Goal: Contribute content: Add original content to the website for others to see

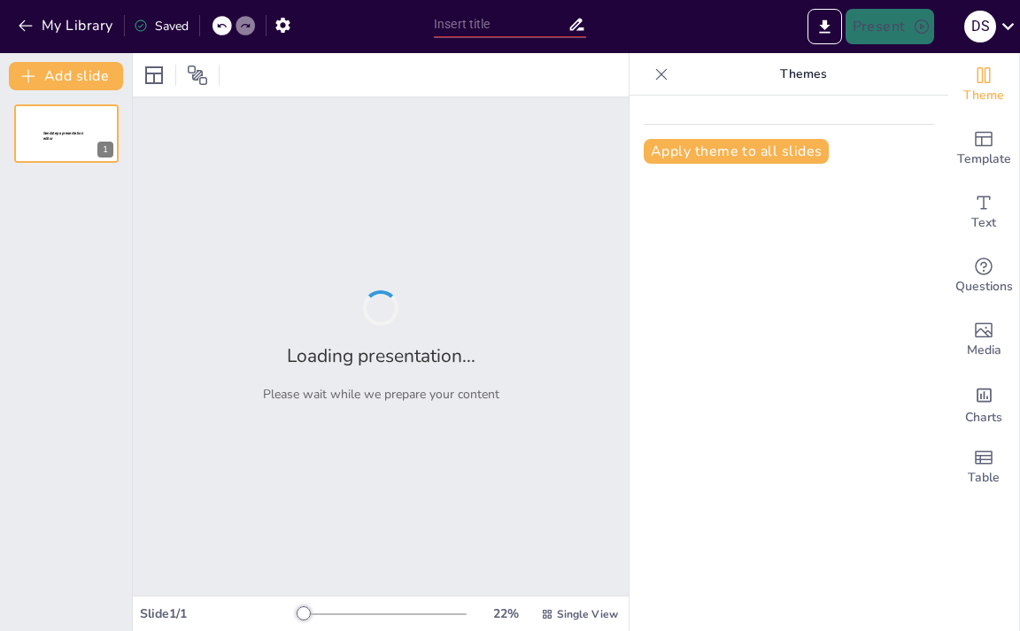
type input "Variedades de Fresas y sus Características"
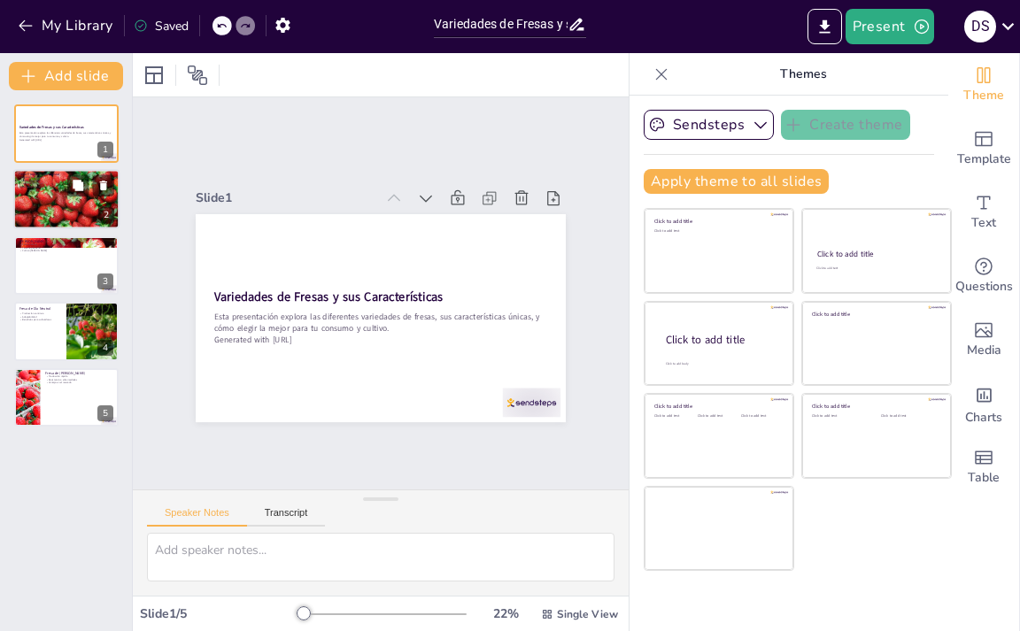
click at [66, 215] on div at bounding box center [66, 199] width 106 height 66
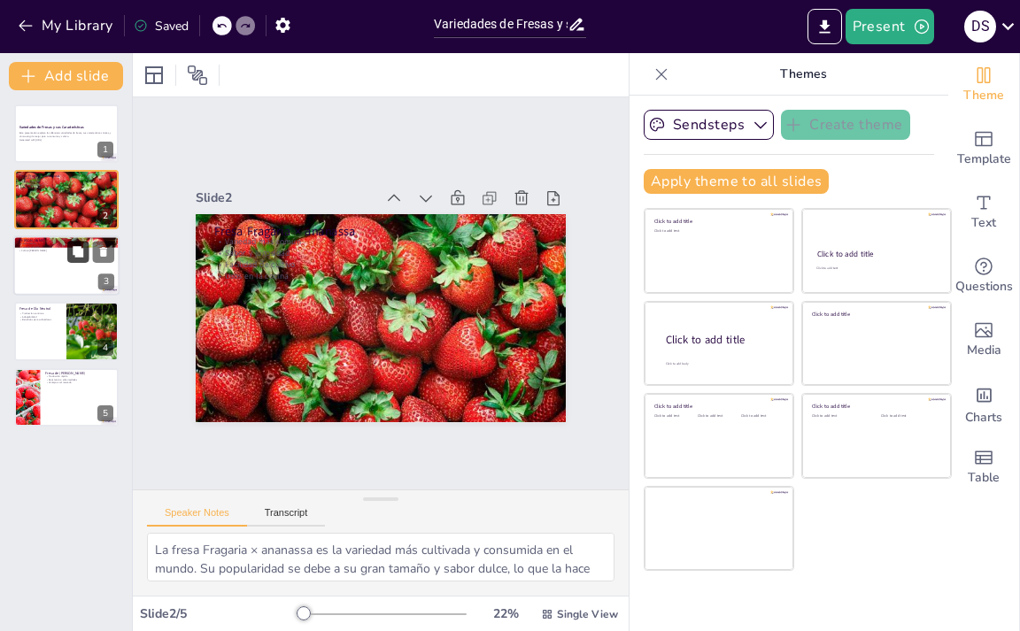
click at [71, 257] on button at bounding box center [77, 251] width 21 height 21
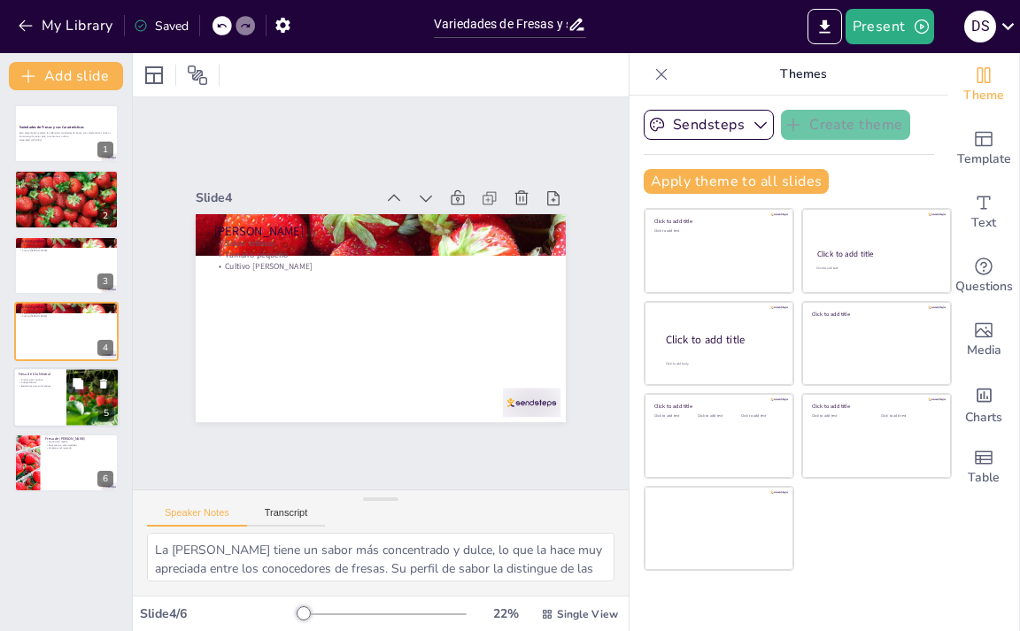
click at [101, 407] on div "5" at bounding box center [106, 413] width 16 height 16
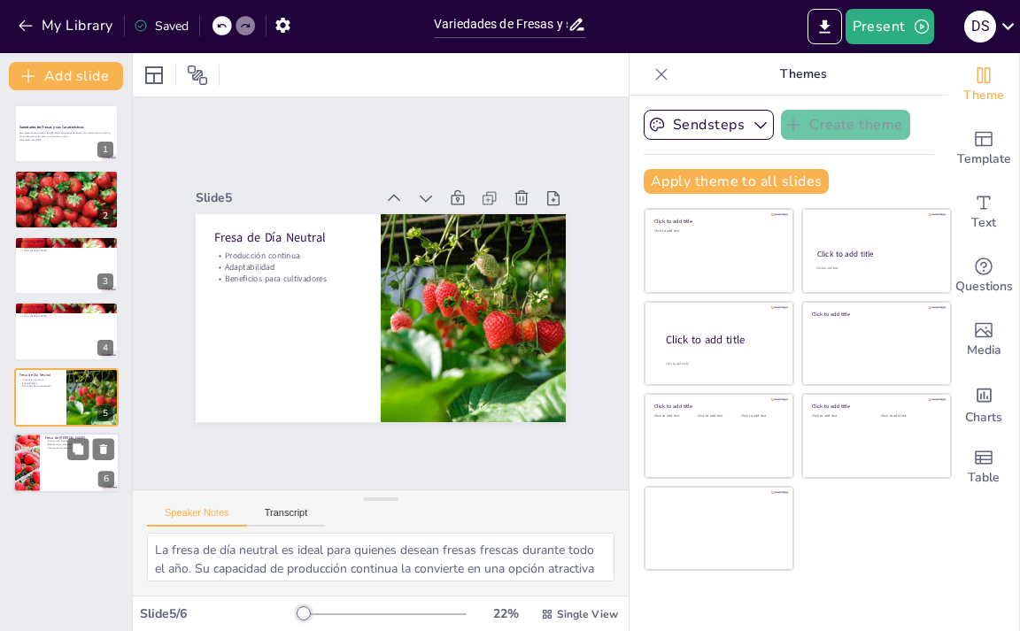
click at [56, 450] on div at bounding box center [66, 463] width 106 height 60
type textarea "La fresa de cosecha temprana se caracteriza por su producción rápida, lo que pe…"
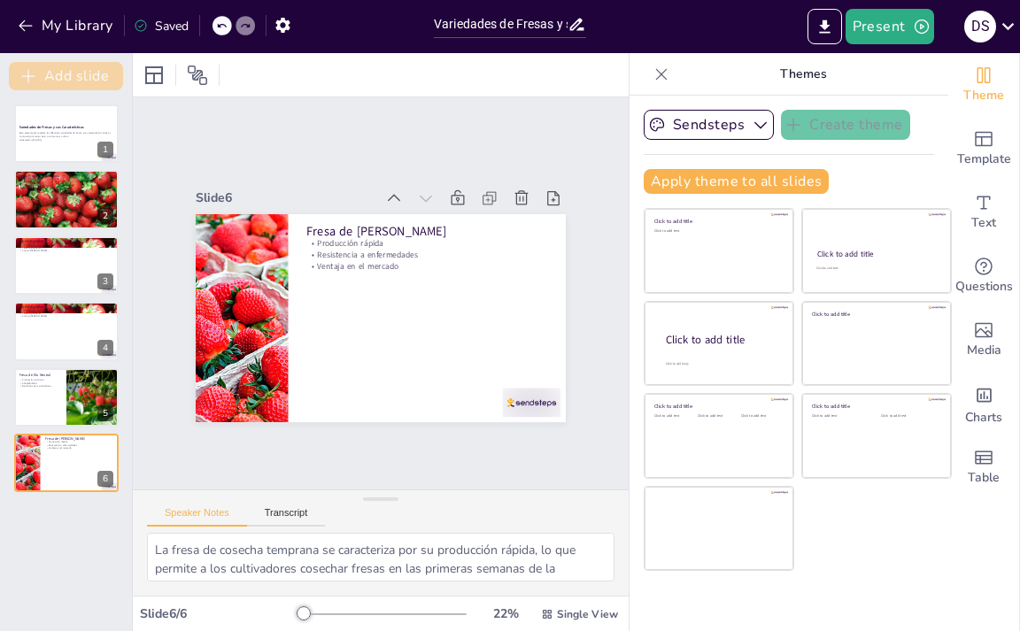
click at [106, 77] on button "Add slide" at bounding box center [66, 76] width 114 height 28
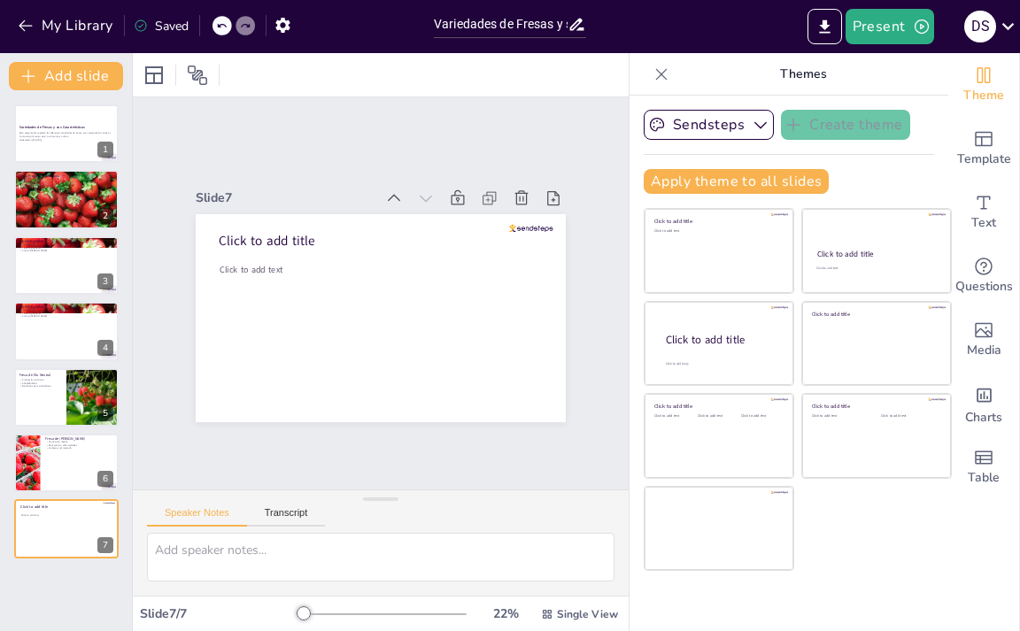
click at [485, 425] on icon at bounding box center [476, 434] width 18 height 18
type textarea "La fresa de cosecha temprana se caracteriza por su producción rápida, lo que pe…"
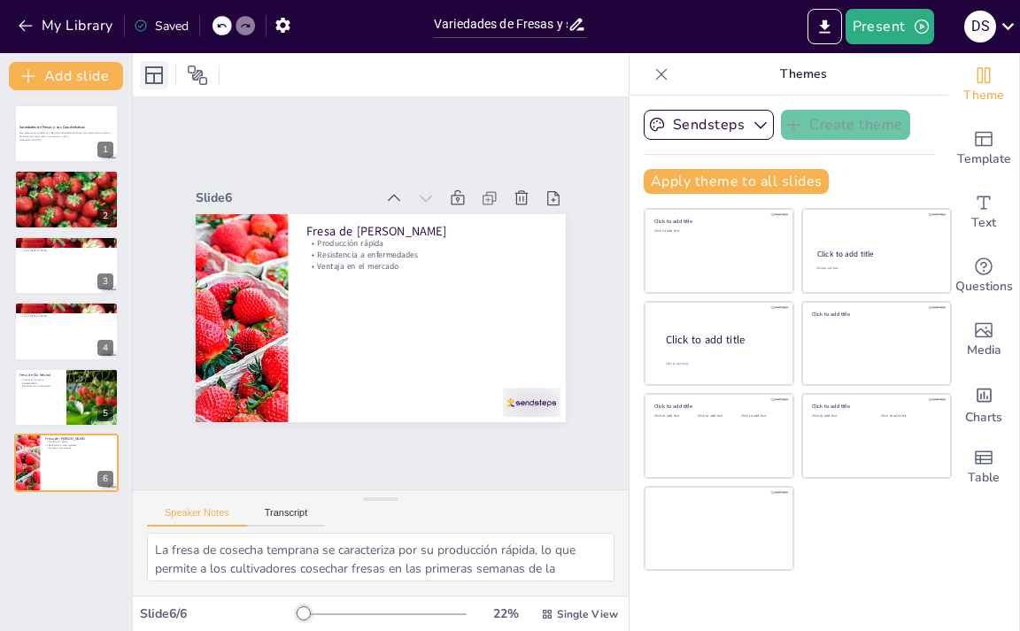
click at [154, 89] on div at bounding box center [154, 75] width 28 height 28
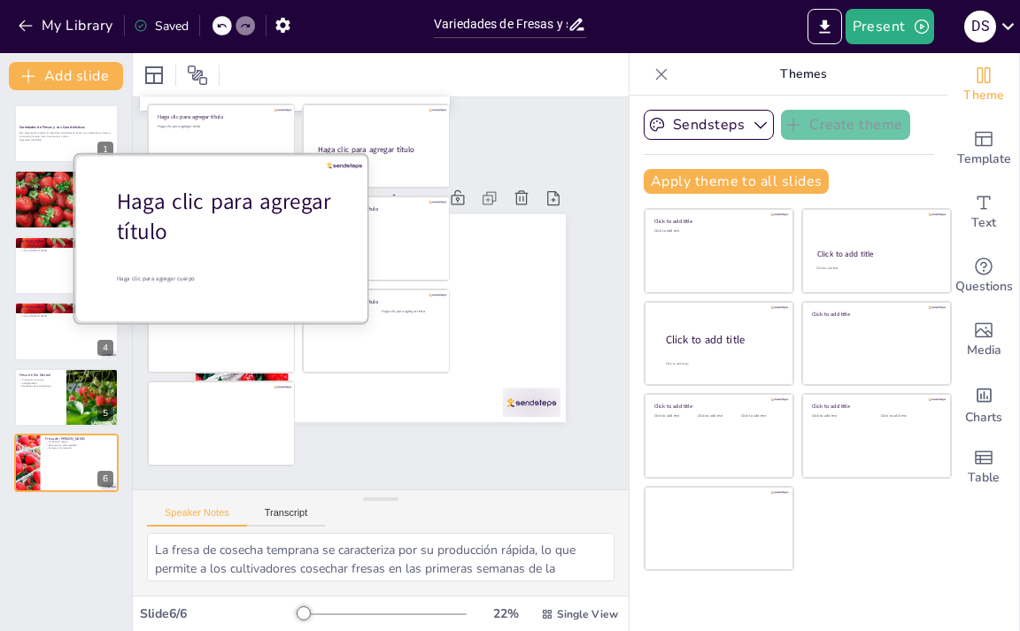
click at [230, 213] on font "Haga clic para agregar título" at bounding box center [224, 217] width 214 height 59
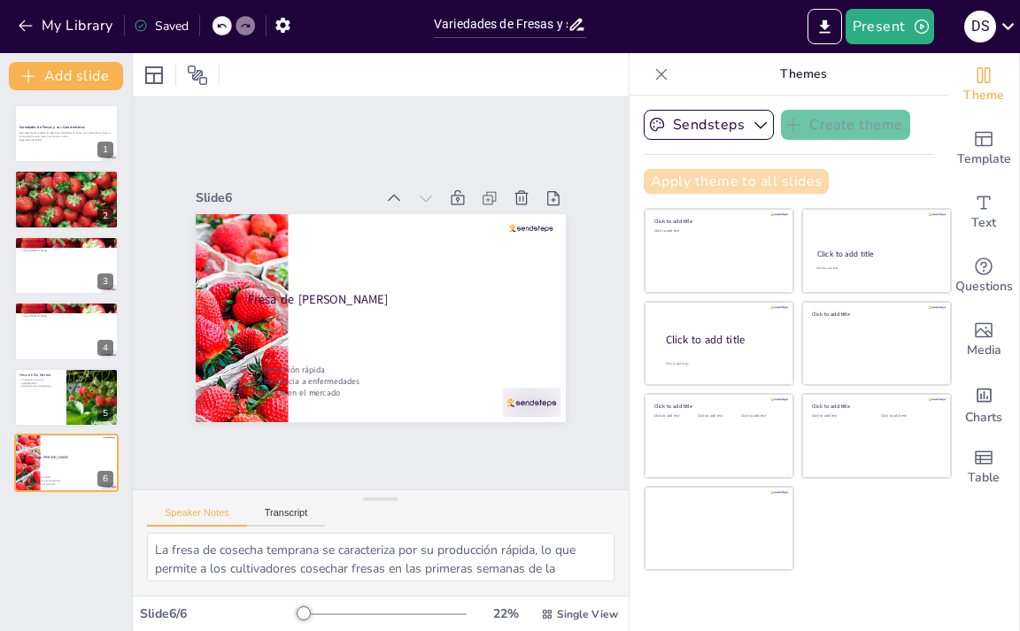
click at [701, 189] on button "Apply theme to all slides" at bounding box center [735, 181] width 185 height 25
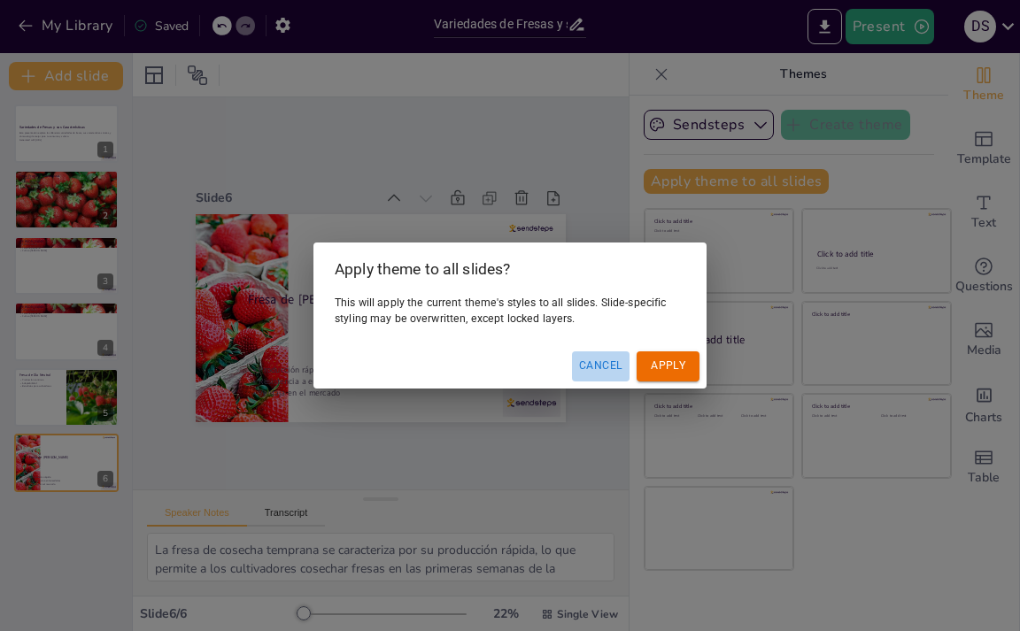
click at [607, 371] on button "Cancel" at bounding box center [601, 365] width 58 height 29
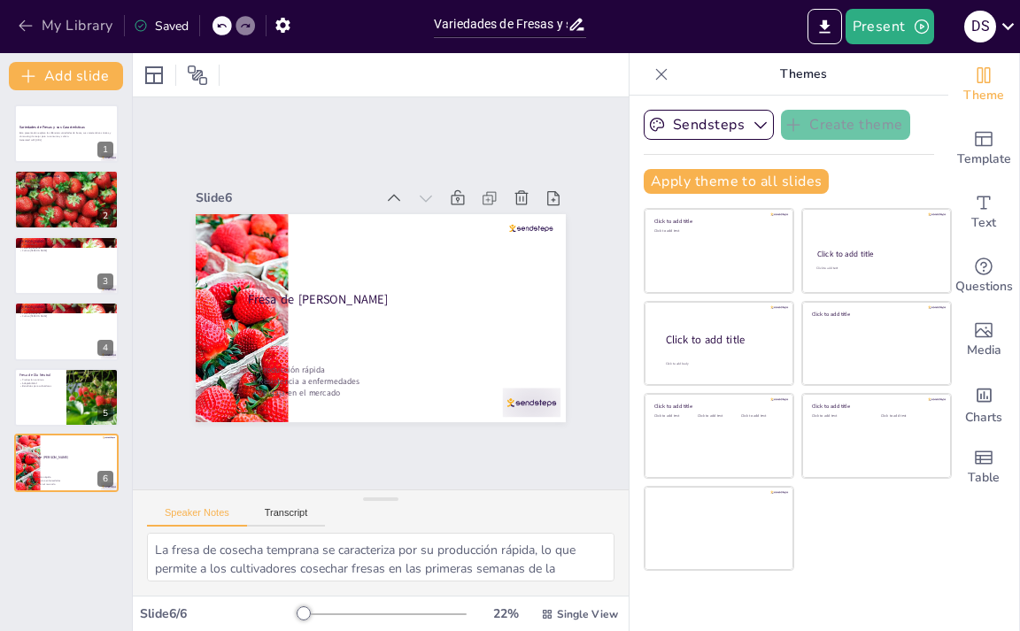
click at [79, 35] on button "My Library" at bounding box center [66, 26] width 107 height 28
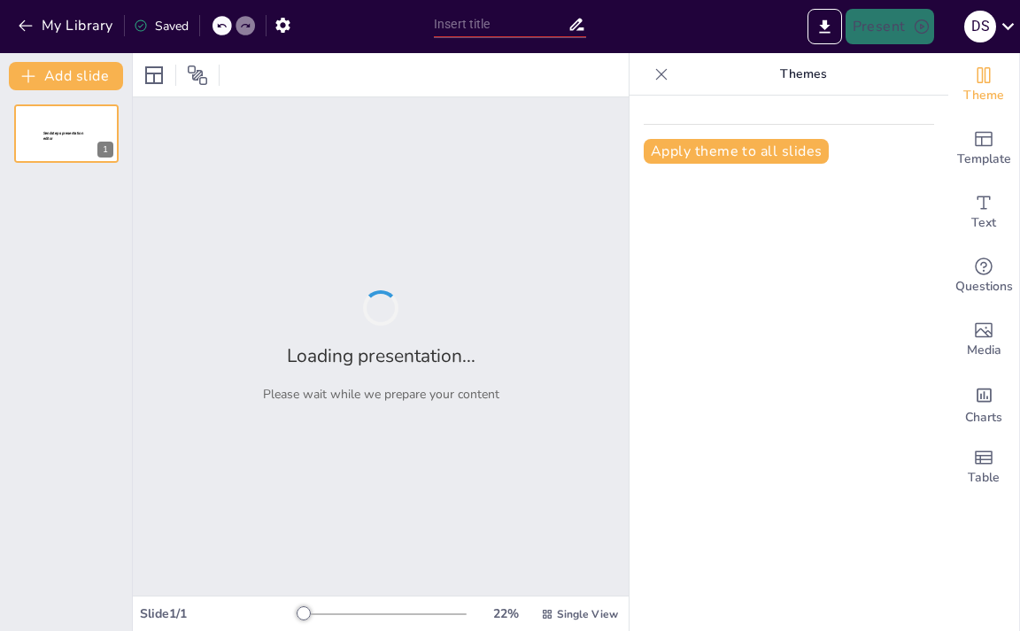
type input "Introducción a las Ais: Definición y Contexto"
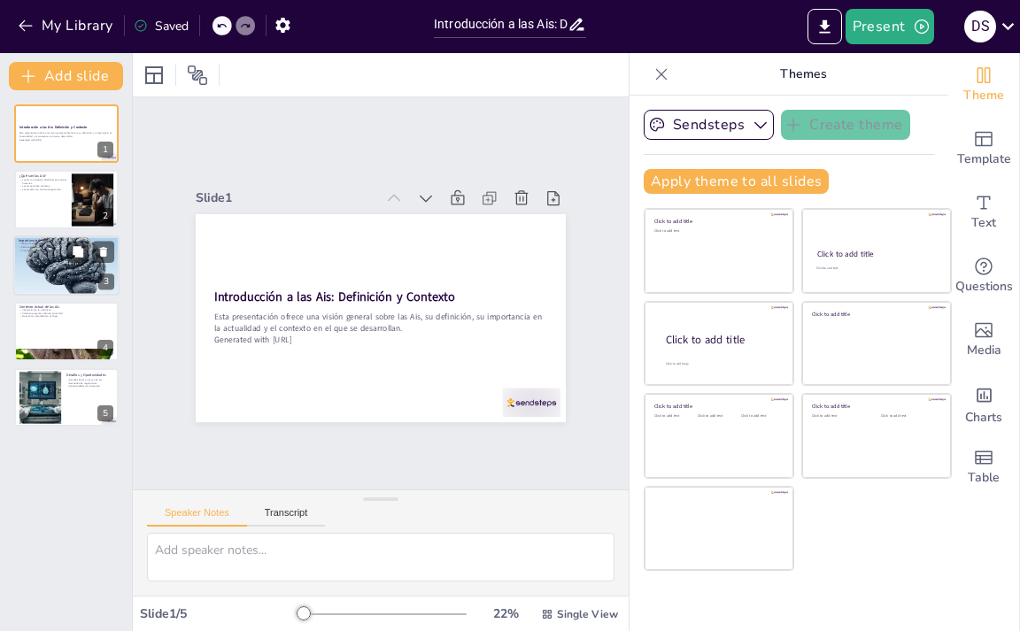
click at [77, 272] on div at bounding box center [66, 265] width 106 height 153
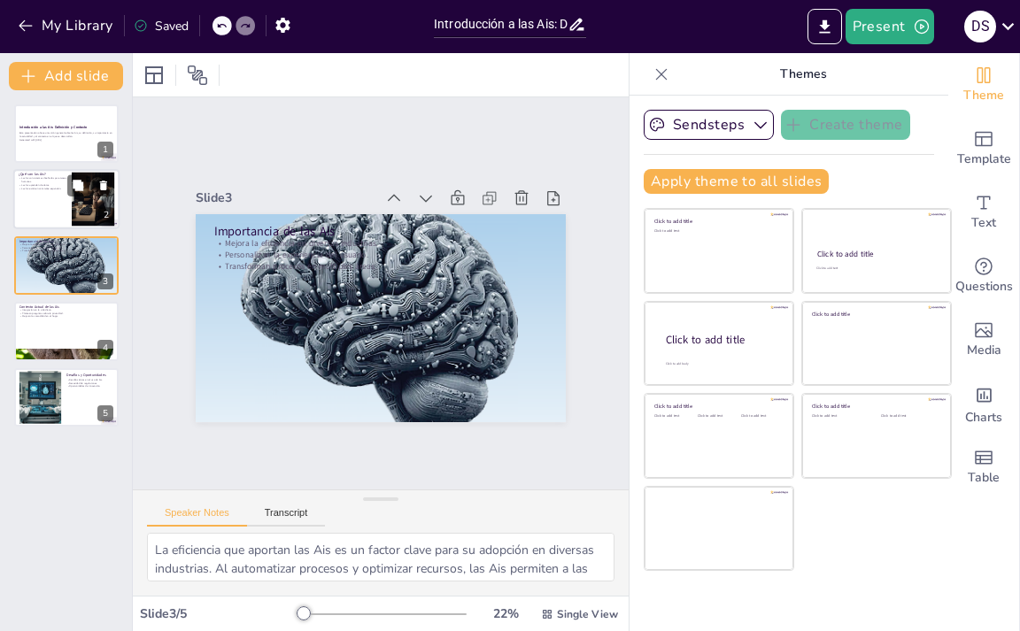
click at [86, 204] on div at bounding box center [92, 200] width 69 height 54
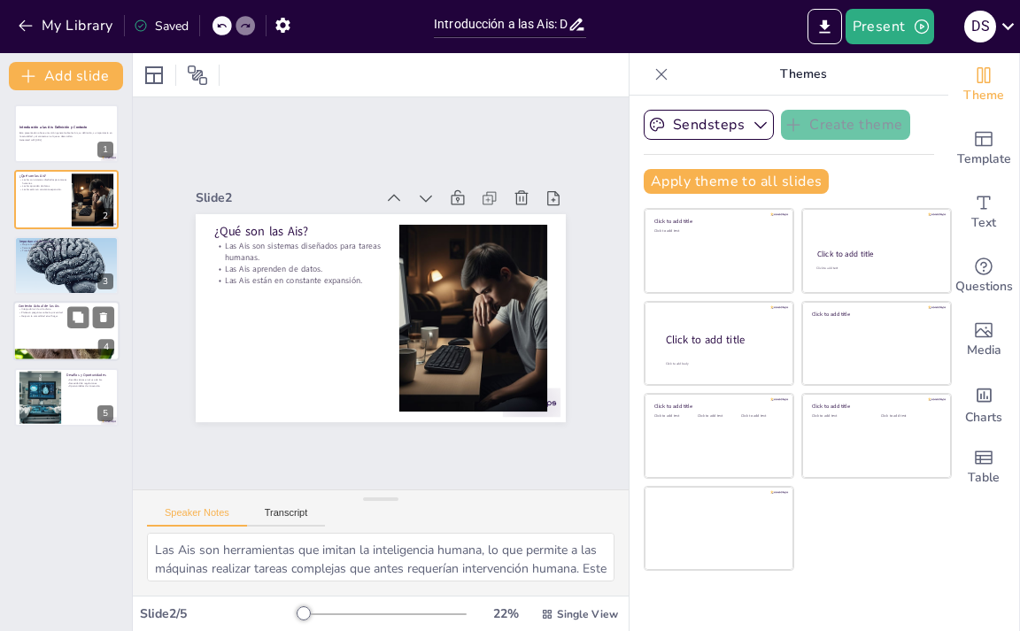
click at [58, 330] on div at bounding box center [66, 331] width 106 height 60
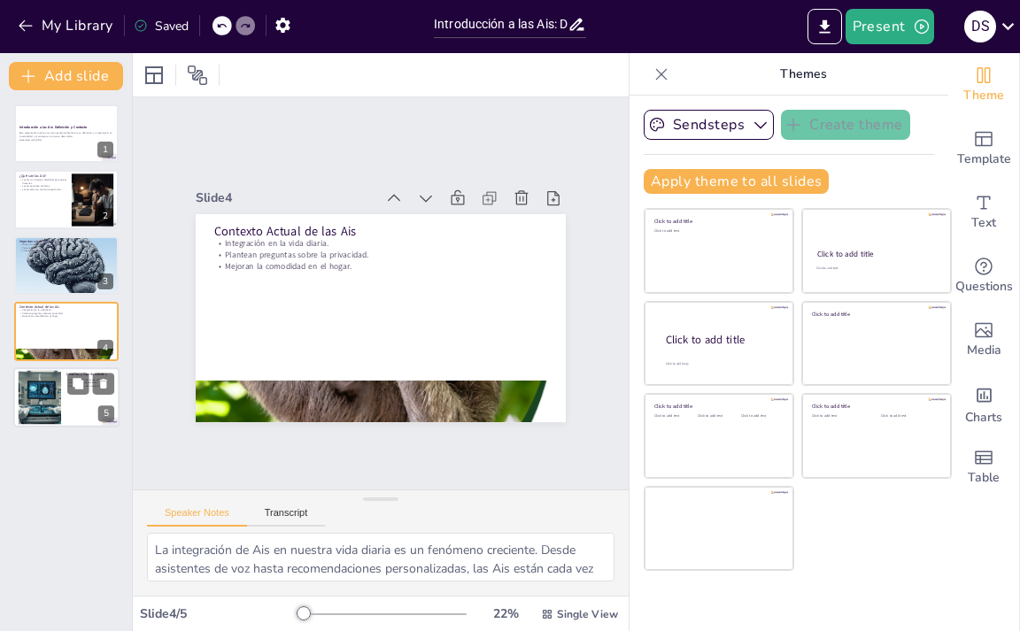
click at [67, 417] on div at bounding box center [66, 397] width 106 height 60
type textarea "Los desafíos éticos relacionados con las Ais son cruciales. A medida que su uso…"
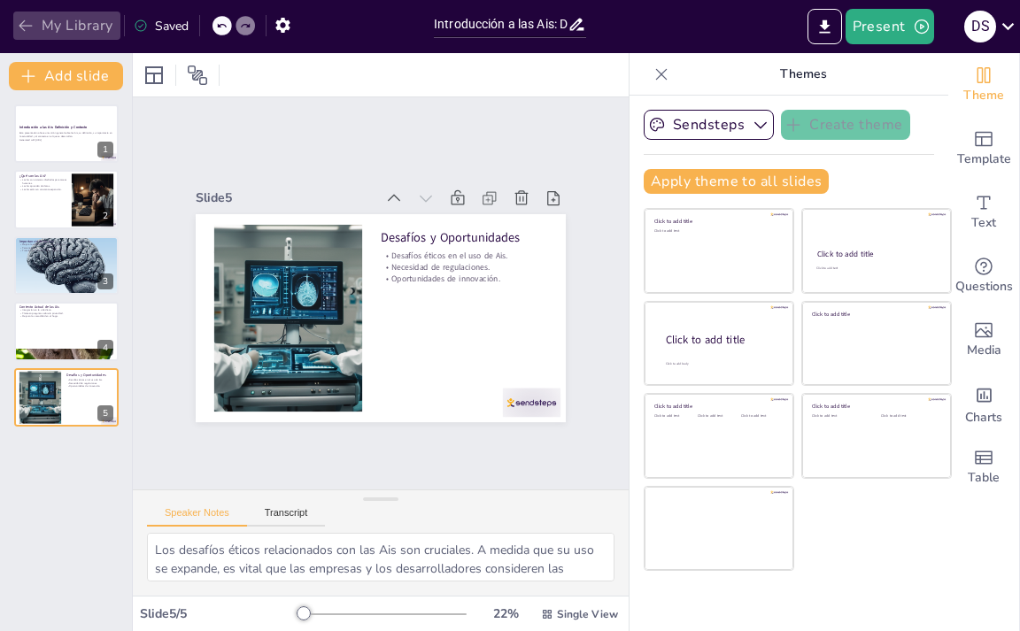
click at [65, 21] on button "My Library" at bounding box center [66, 26] width 107 height 28
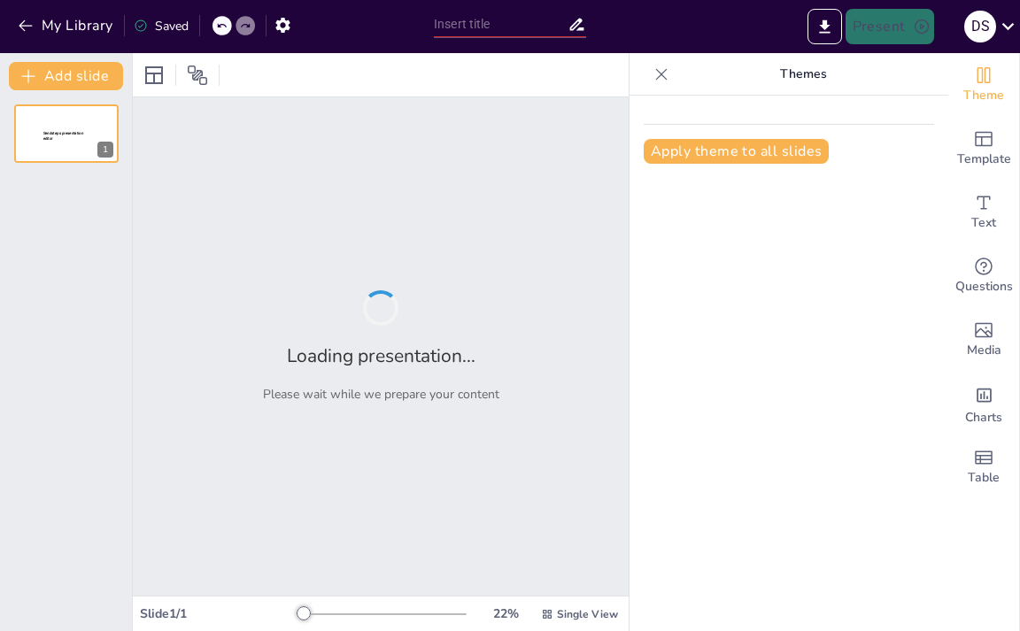
type input "Demon slayer tematica y contexto"
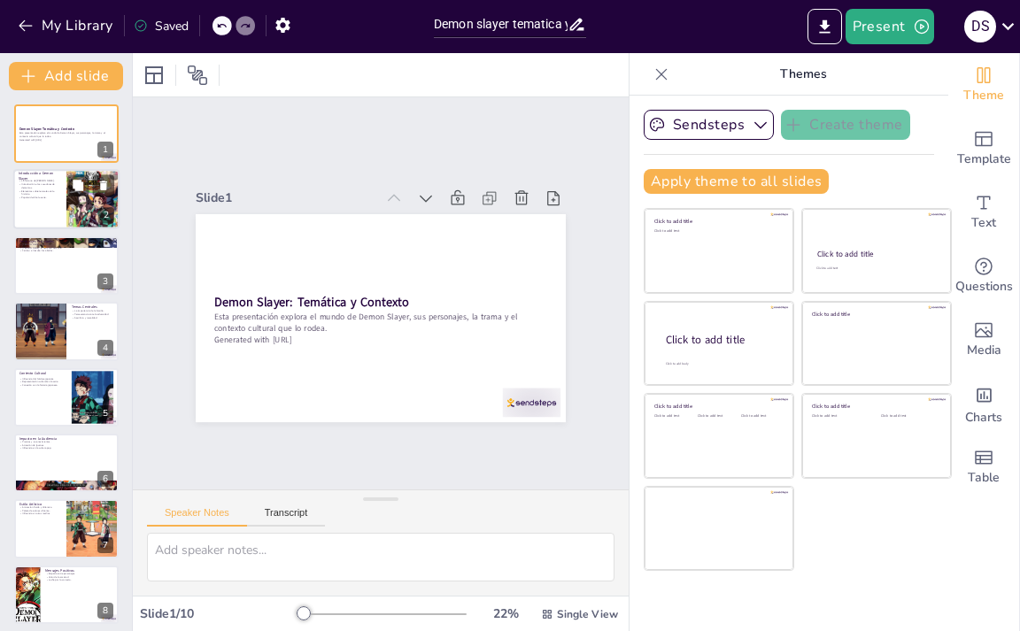
click at [71, 221] on div at bounding box center [92, 199] width 53 height 80
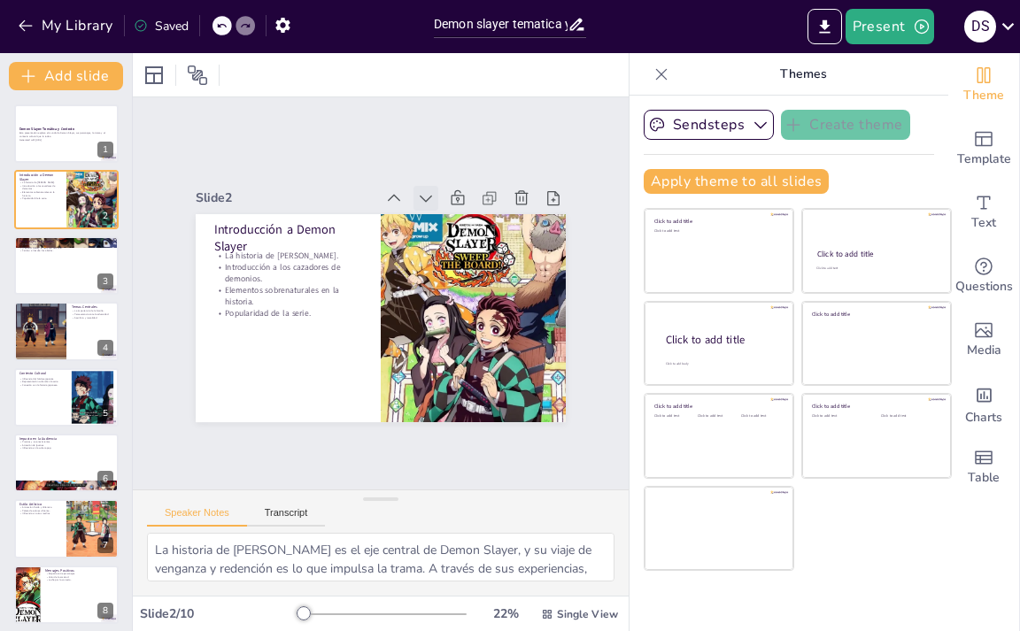
click at [292, 312] on icon at bounding box center [279, 324] width 25 height 25
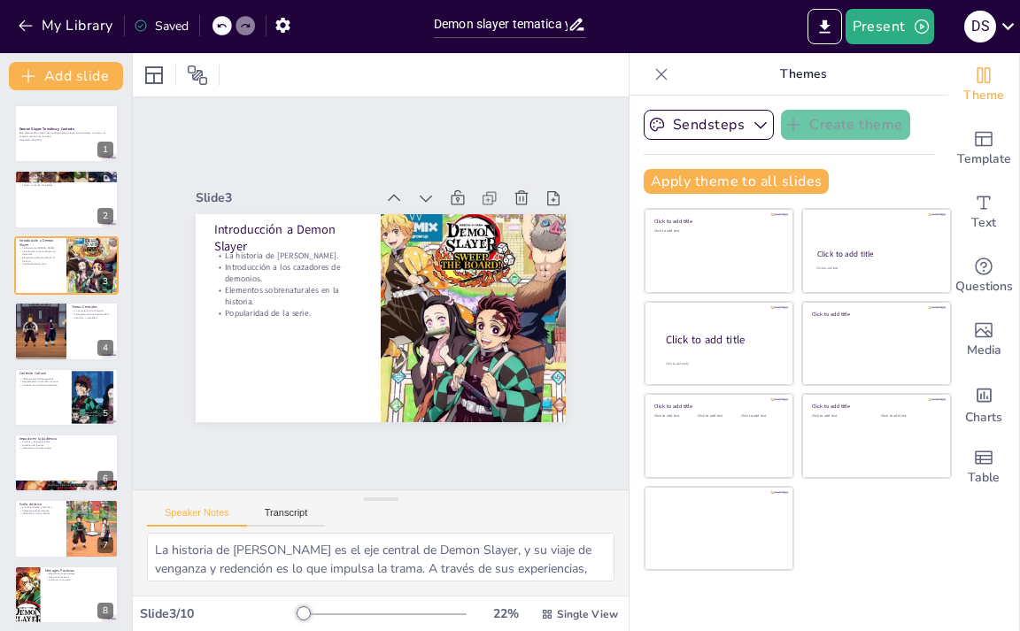
click at [352, 197] on icon at bounding box center [339, 196] width 25 height 25
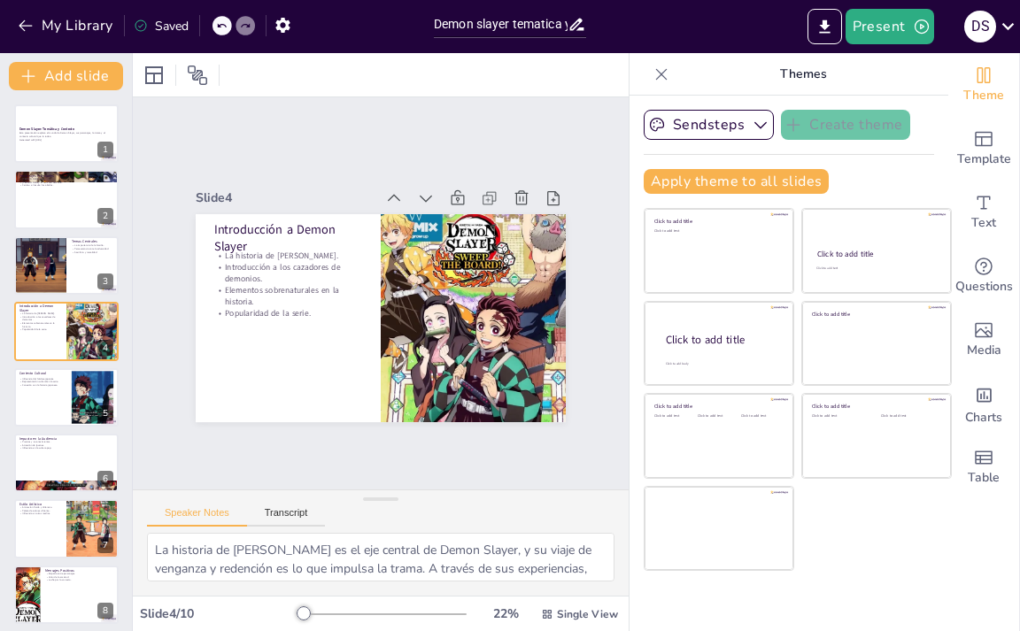
click at [417, 197] on icon at bounding box center [426, 198] width 18 height 18
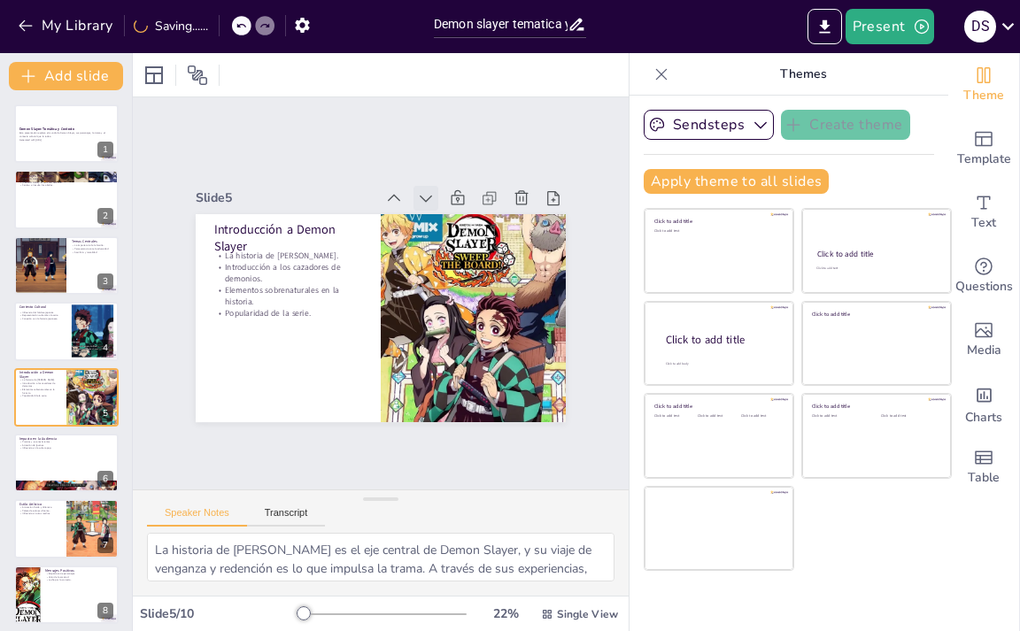
click at [413, 378] on icon at bounding box center [421, 390] width 25 height 25
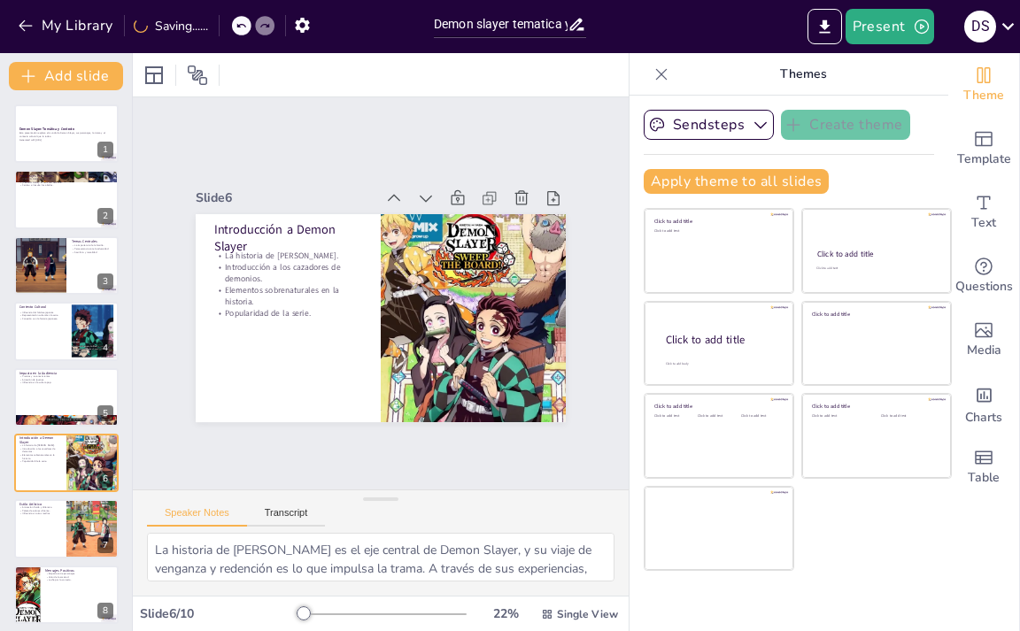
click at [417, 196] on icon at bounding box center [426, 198] width 18 height 18
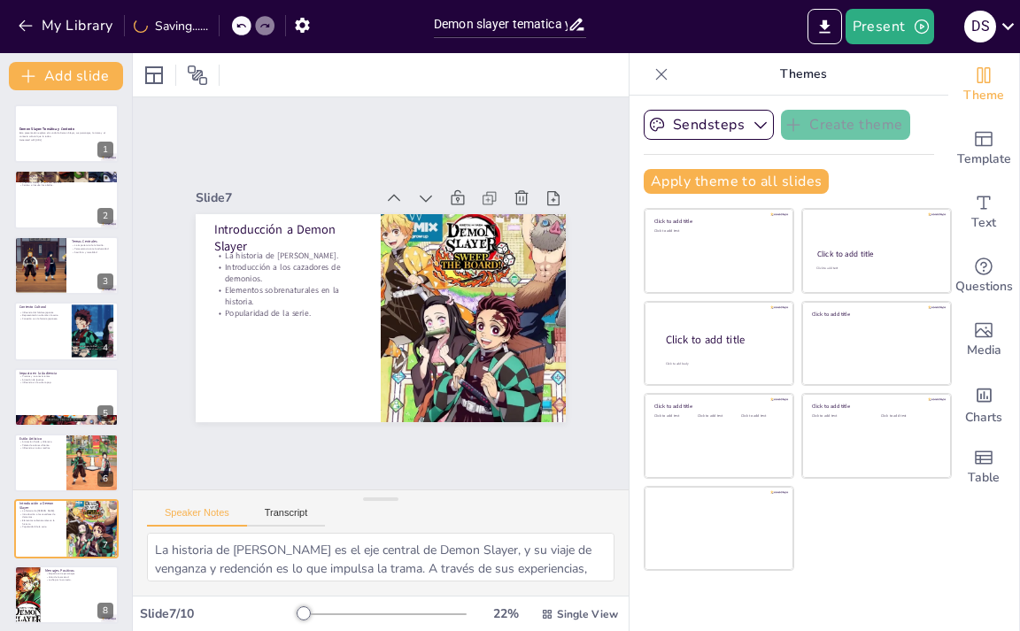
click at [300, 229] on icon at bounding box center [290, 238] width 19 height 19
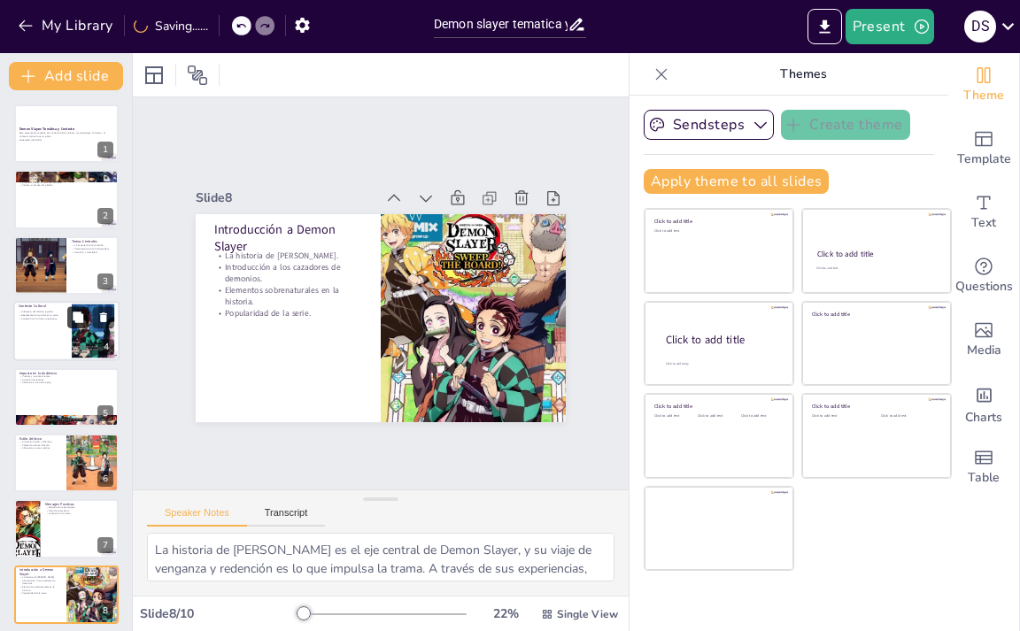
click at [67, 320] on button at bounding box center [77, 317] width 21 height 21
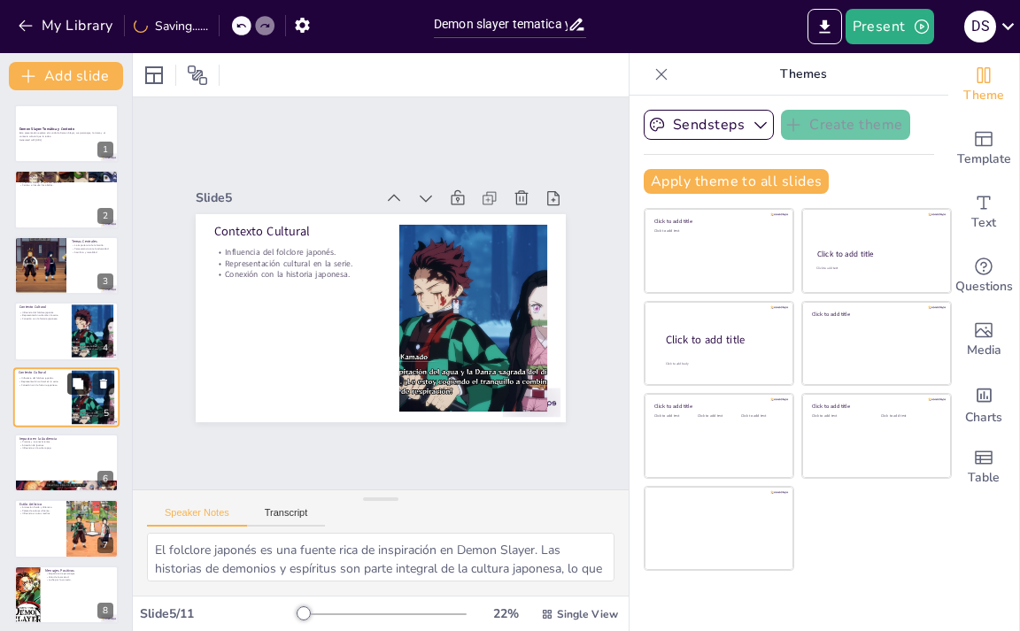
scroll to position [36, 0]
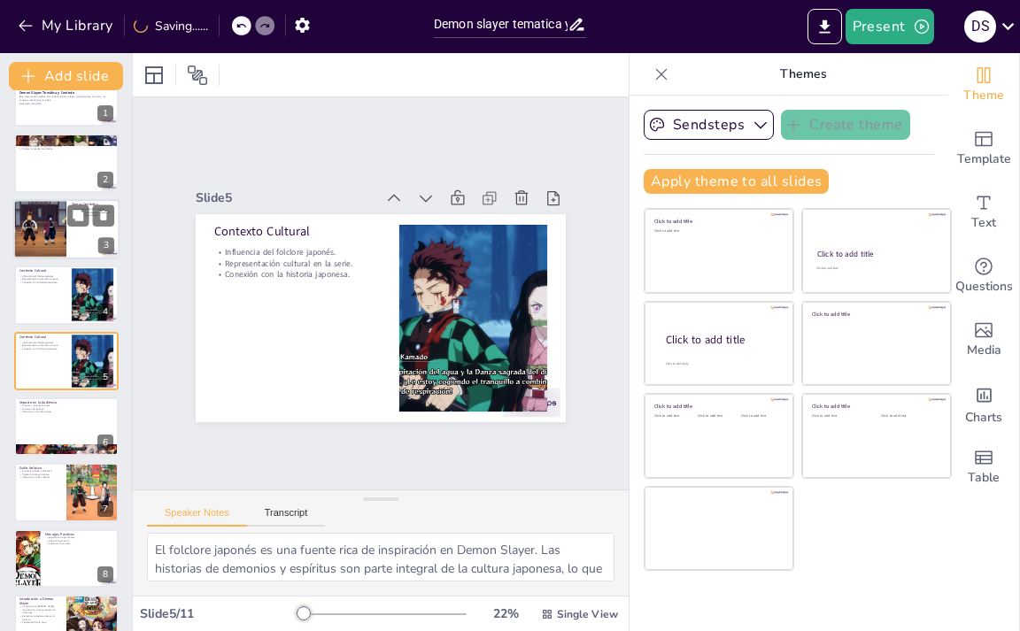
click at [59, 234] on div at bounding box center [40, 229] width 106 height 60
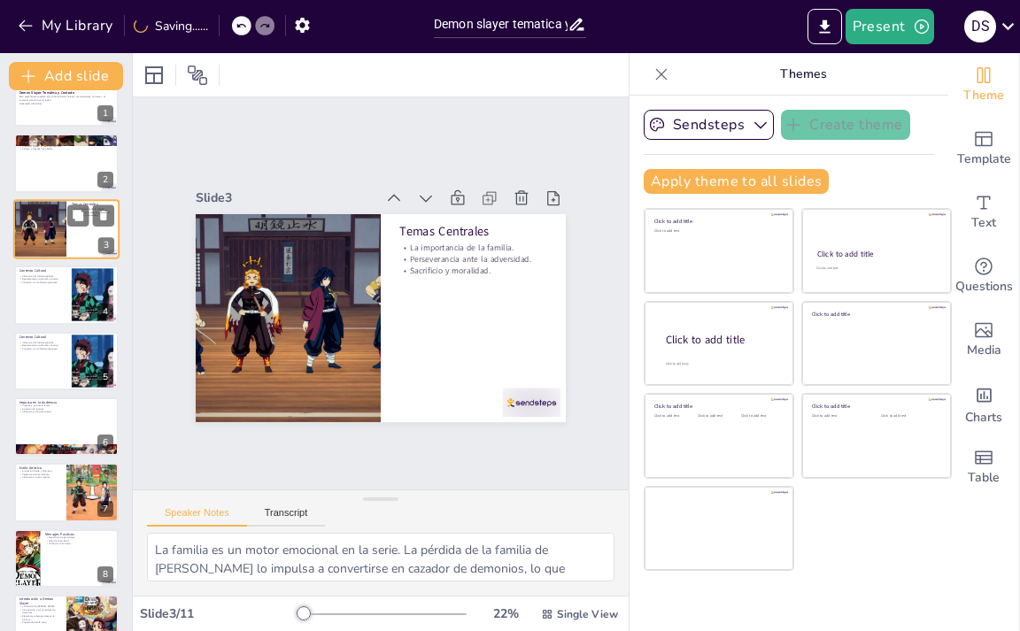
scroll to position [0, 0]
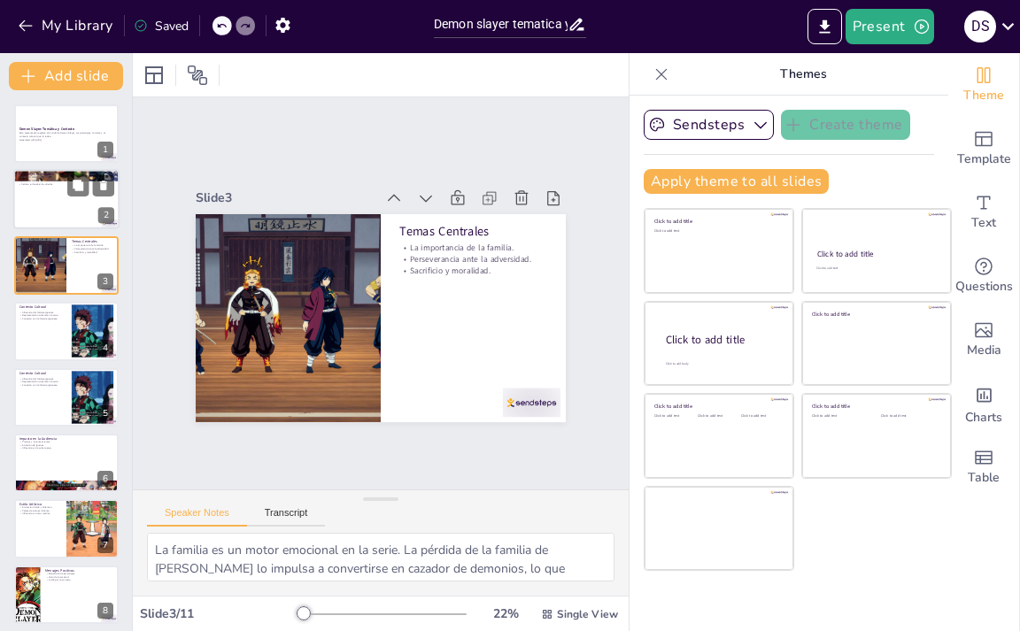
click at [65, 192] on div at bounding box center [66, 200] width 106 height 60
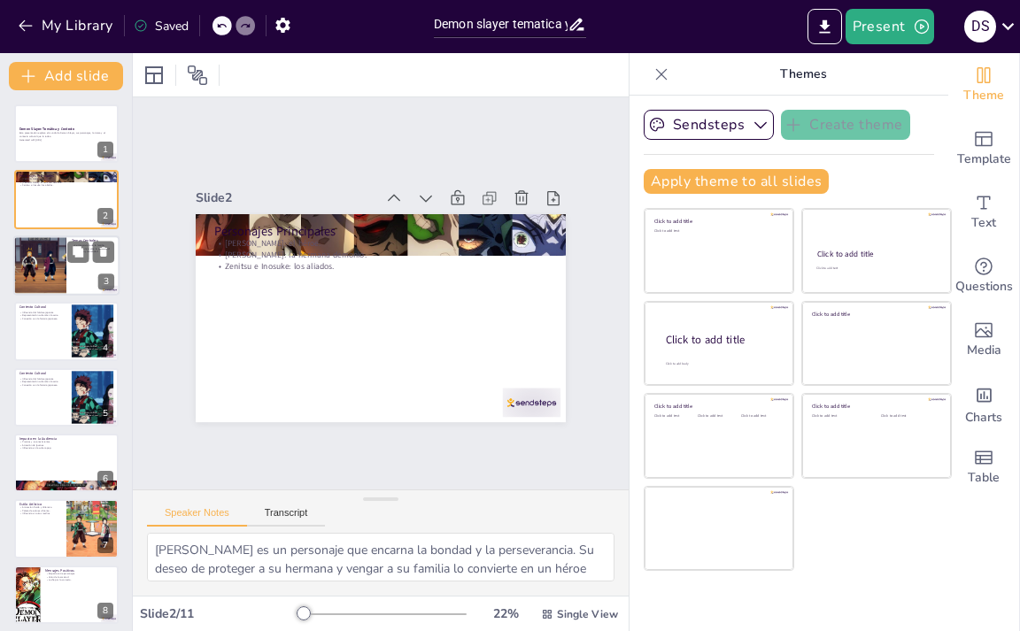
click at [42, 266] on div at bounding box center [40, 265] width 106 height 60
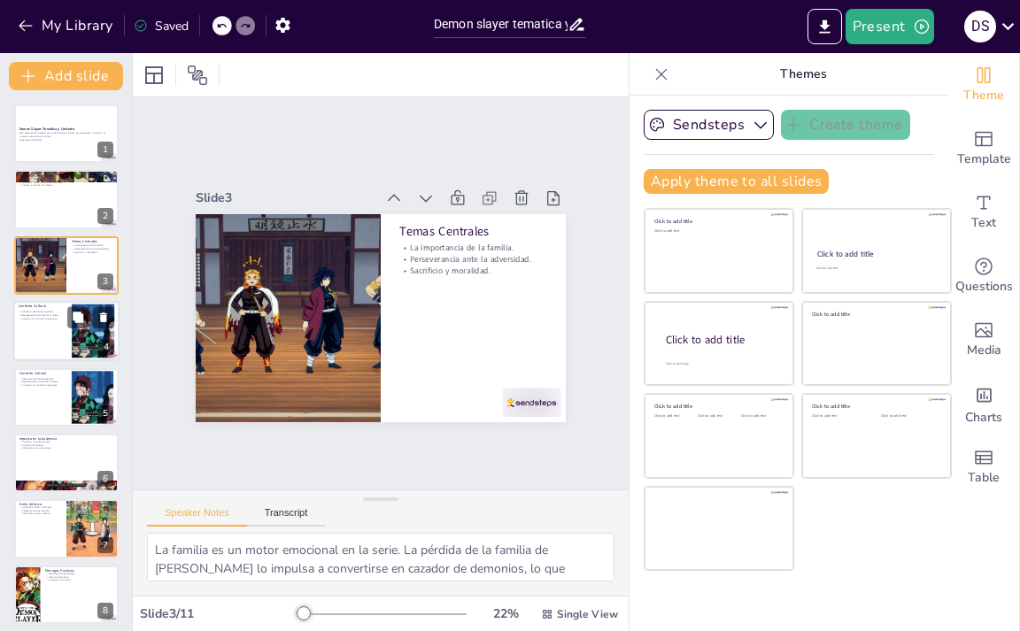
click at [47, 337] on div at bounding box center [66, 331] width 106 height 60
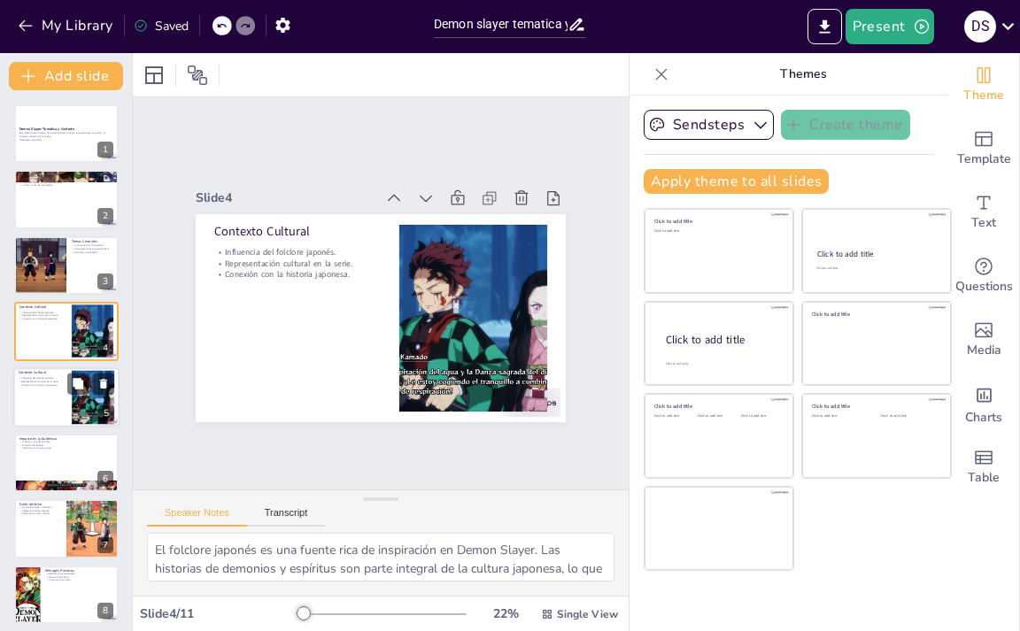
click at [66, 405] on div at bounding box center [66, 397] width 106 height 60
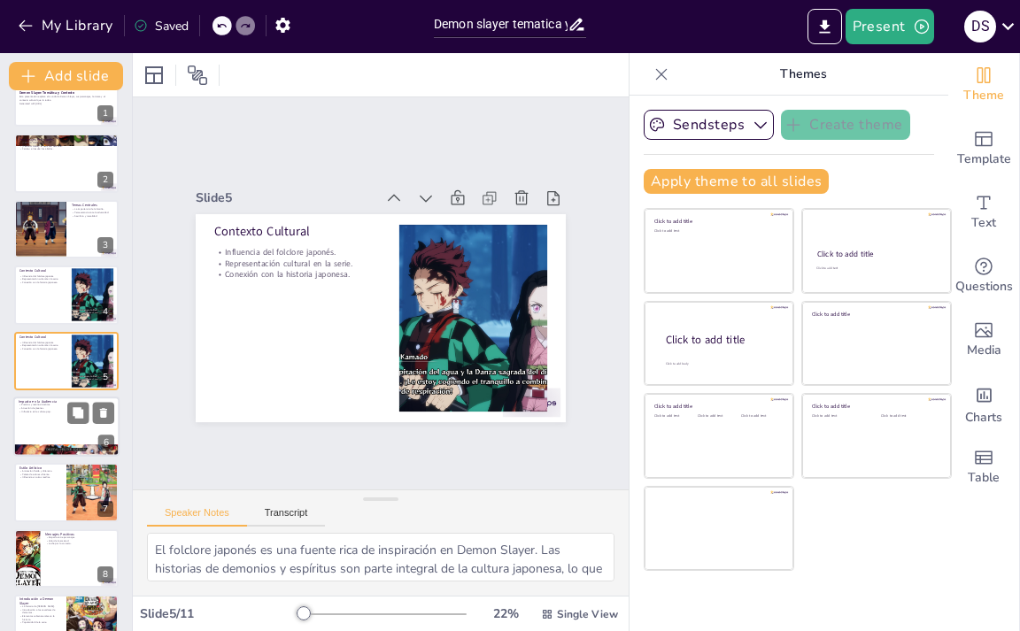
click at [58, 411] on p "Influencia en la cultura pop." at bounding box center [67, 412] width 96 height 4
type textarea "Los premios y reconocimientos que ha recibido Demon Slayer son un testimonio de…"
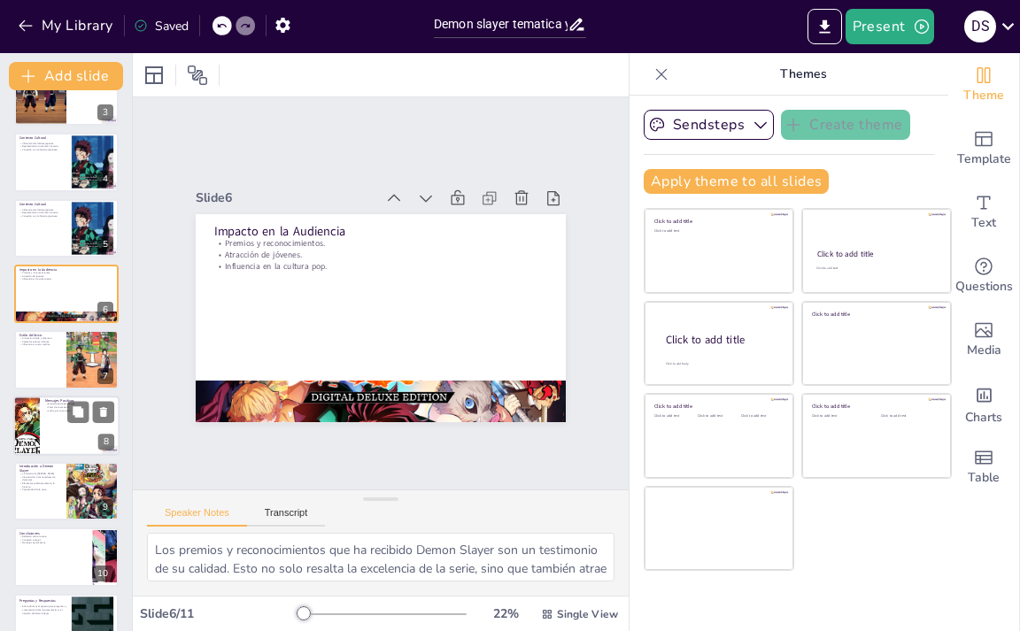
scroll to position [204, 0]
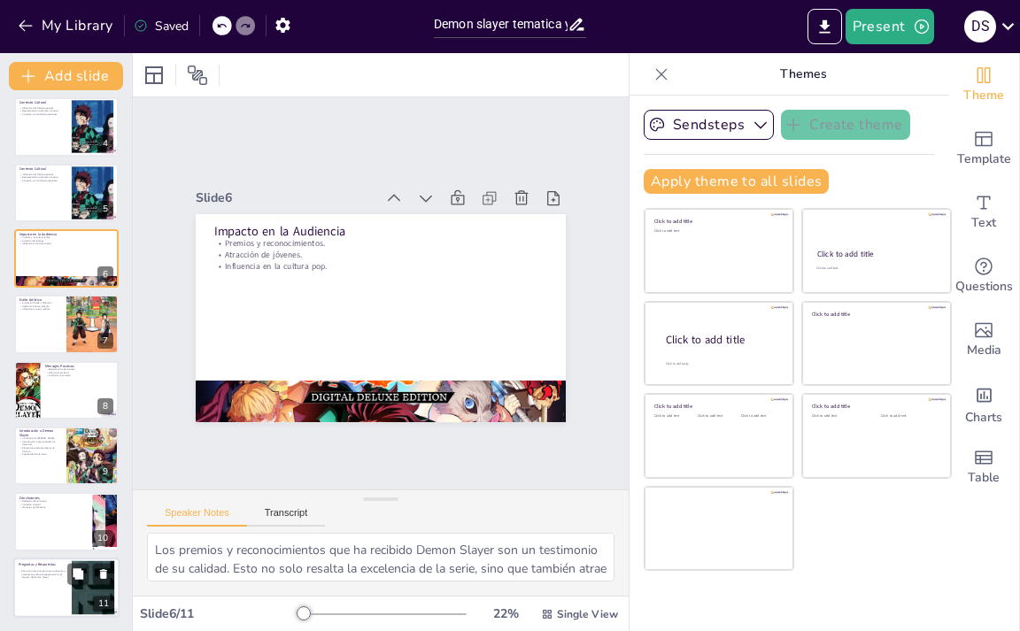
click at [29, 580] on div at bounding box center [66, 588] width 106 height 60
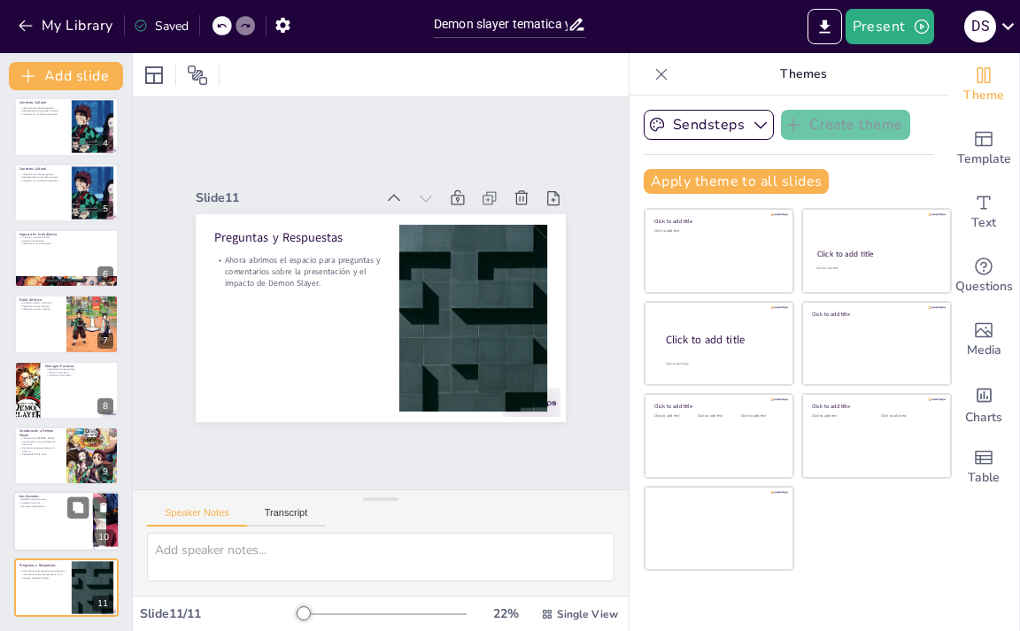
click at [54, 519] on div at bounding box center [66, 522] width 106 height 60
type textarea "La serie invita a los espectadores a reflexionar sobre sus propias vidas y valo…"
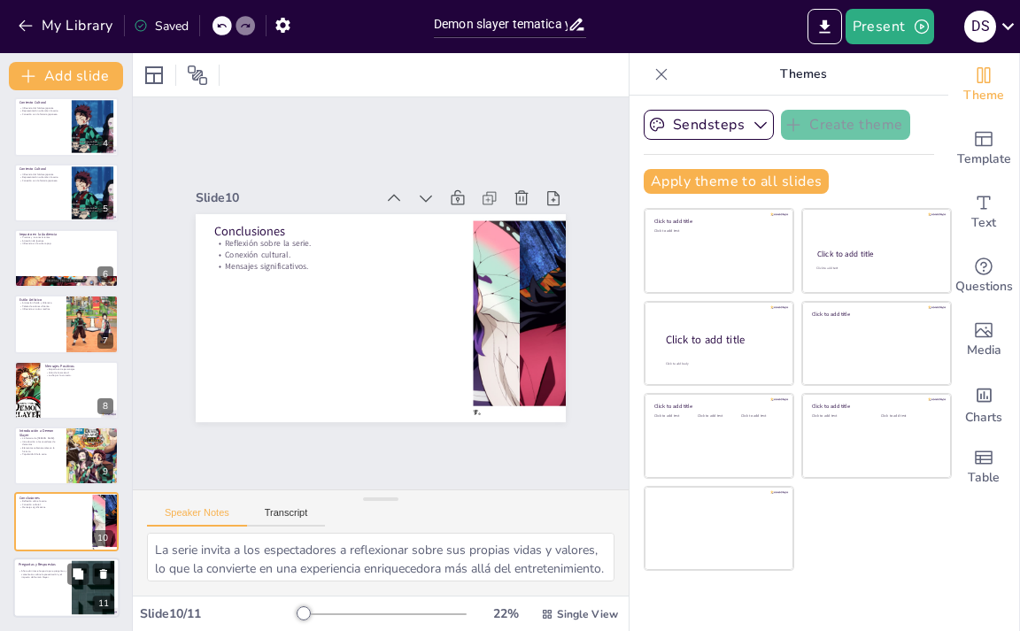
click at [83, 607] on div at bounding box center [93, 587] width 96 height 54
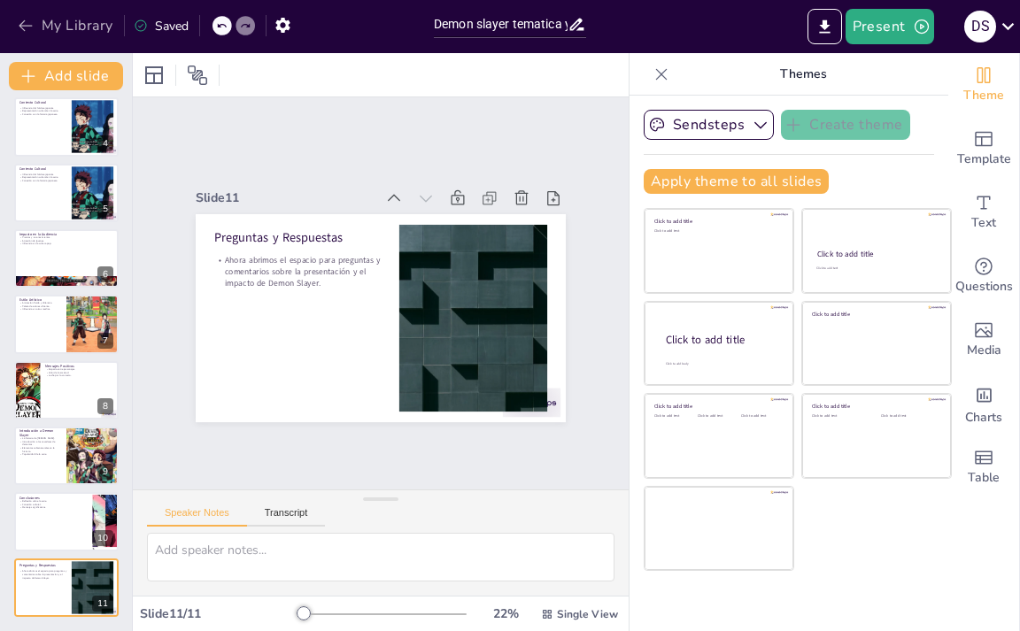
click at [43, 27] on button "My Library" at bounding box center [66, 26] width 107 height 28
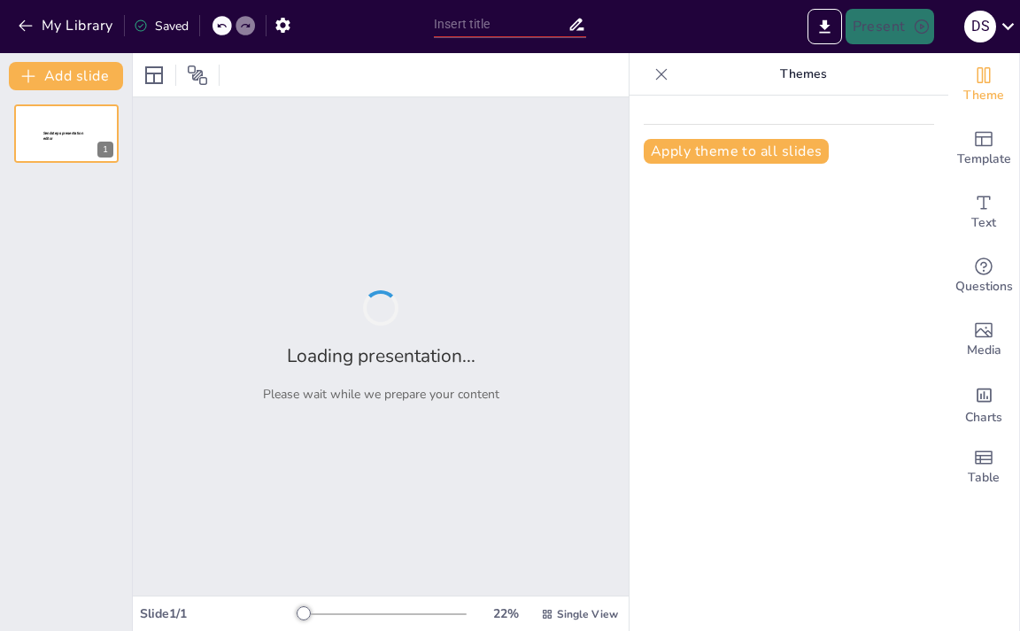
type input "Impacto Histórico de la Bomba de [GEOGRAPHIC_DATA]"
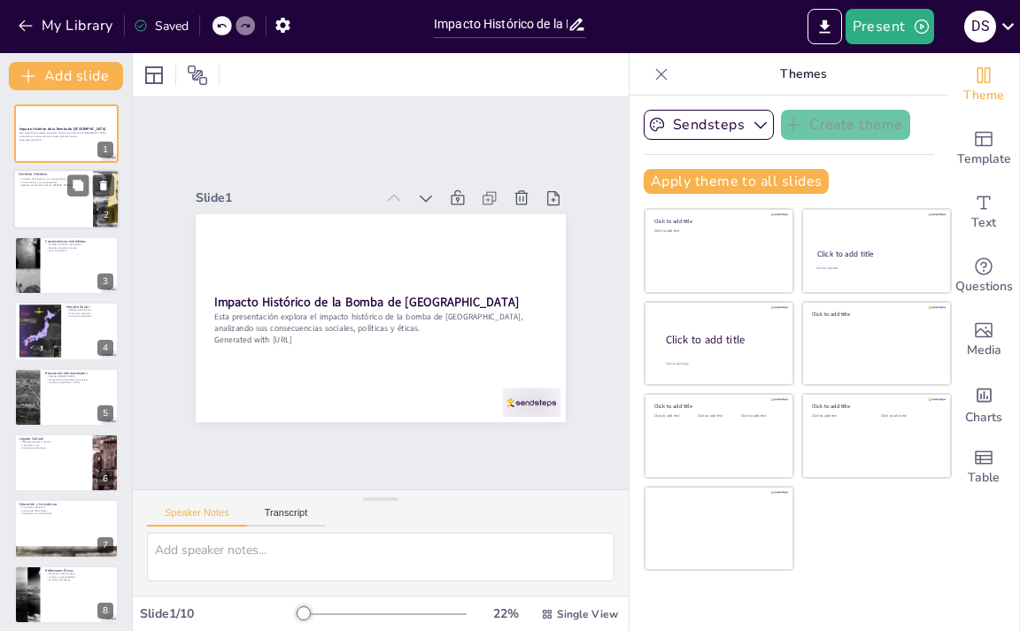
click at [65, 201] on div at bounding box center [66, 200] width 106 height 60
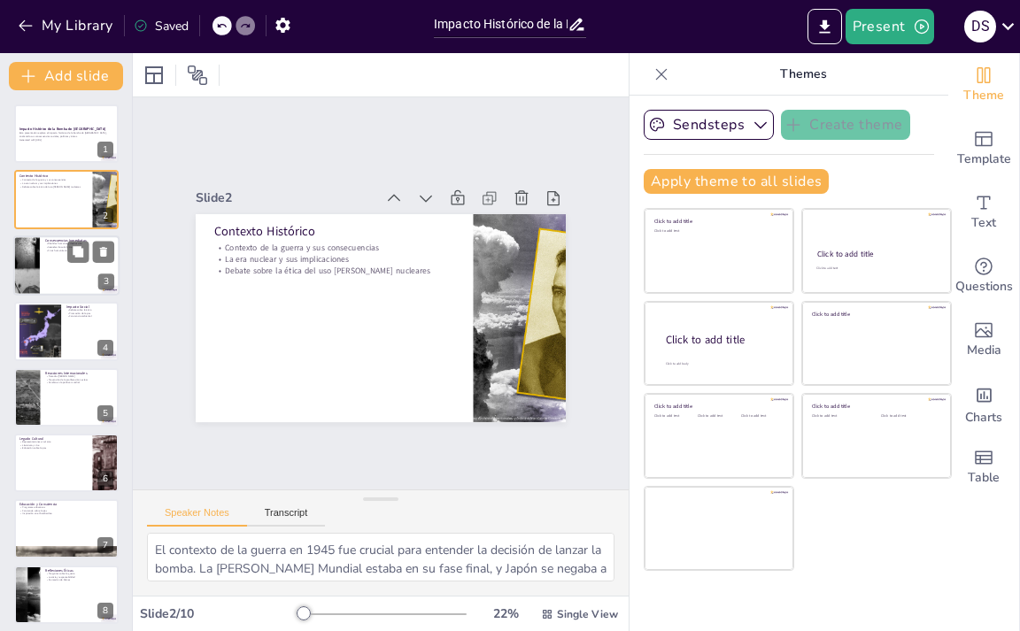
click at [44, 272] on div at bounding box center [66, 265] width 106 height 60
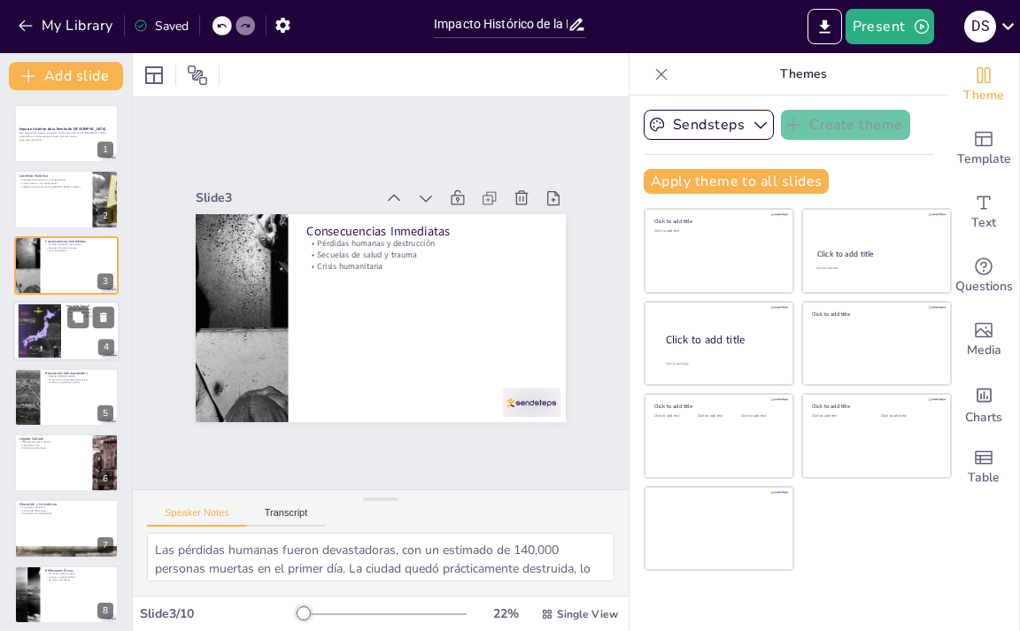
click at [64, 352] on div at bounding box center [66, 331] width 106 height 60
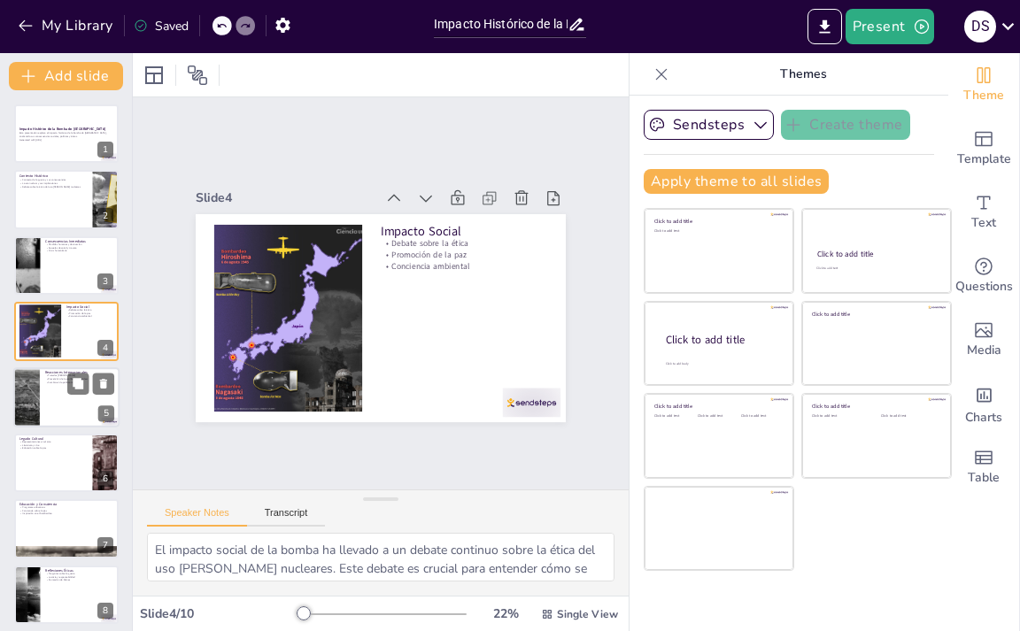
click at [56, 421] on div at bounding box center [66, 397] width 106 height 60
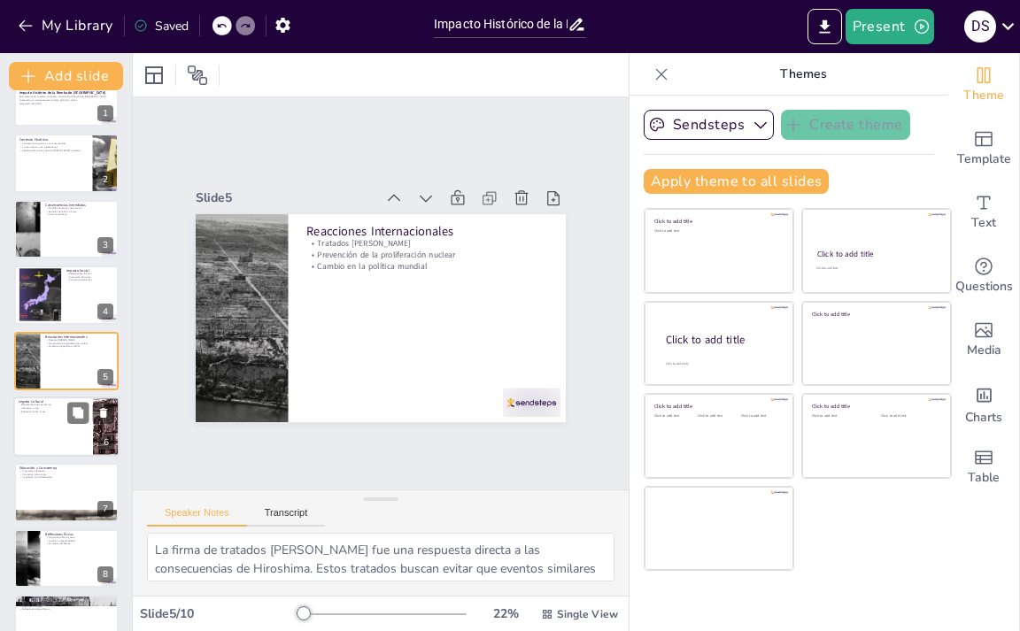
click at [50, 438] on div at bounding box center [66, 427] width 106 height 60
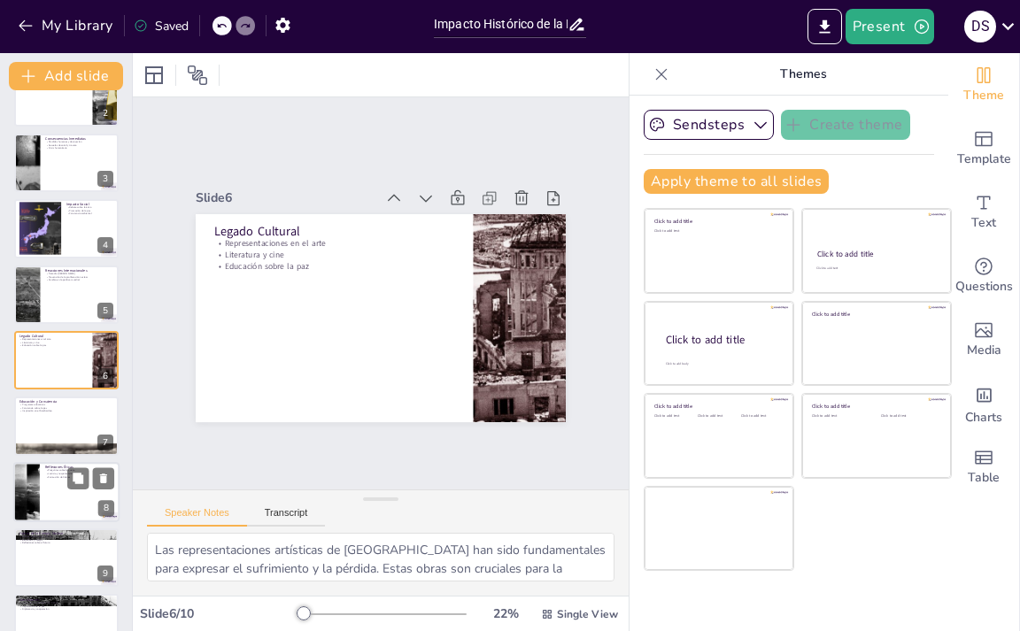
click at [44, 486] on div at bounding box center [66, 492] width 106 height 60
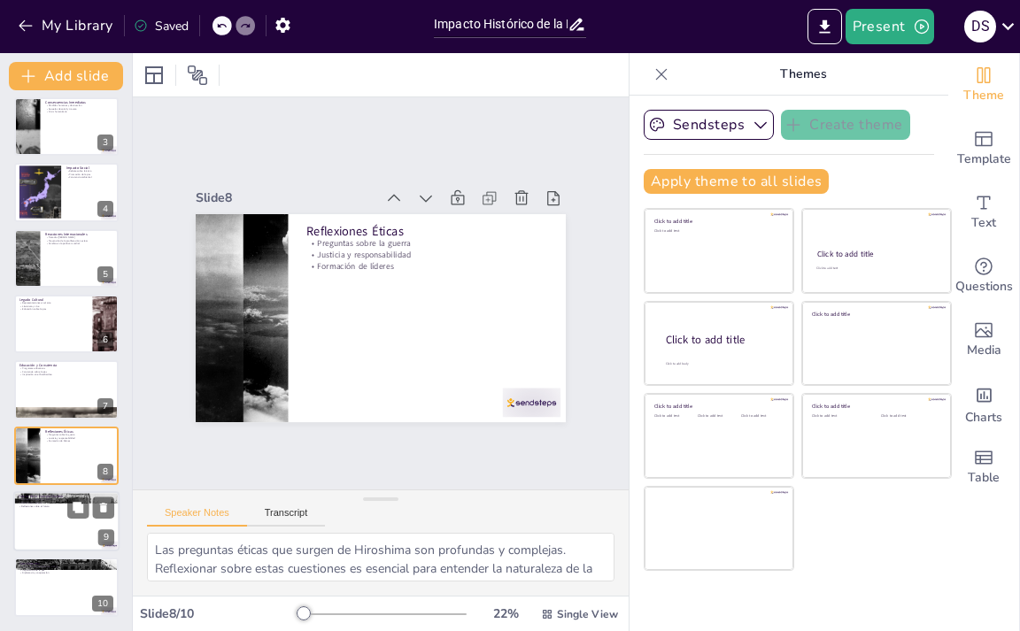
click at [42, 548] on div at bounding box center [66, 521] width 106 height 60
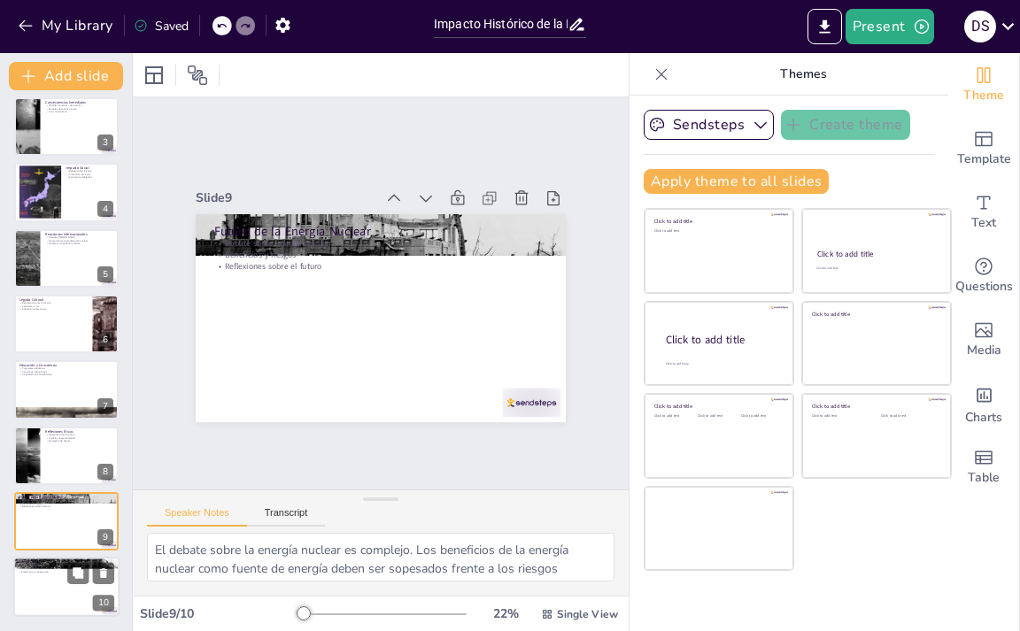
click at [40, 566] on p "Lecciones de [GEOGRAPHIC_DATA]" at bounding box center [67, 566] width 96 height 4
type textarea "Las lecciones de Hiroshima son fundamentales para entender la importancia de la…"
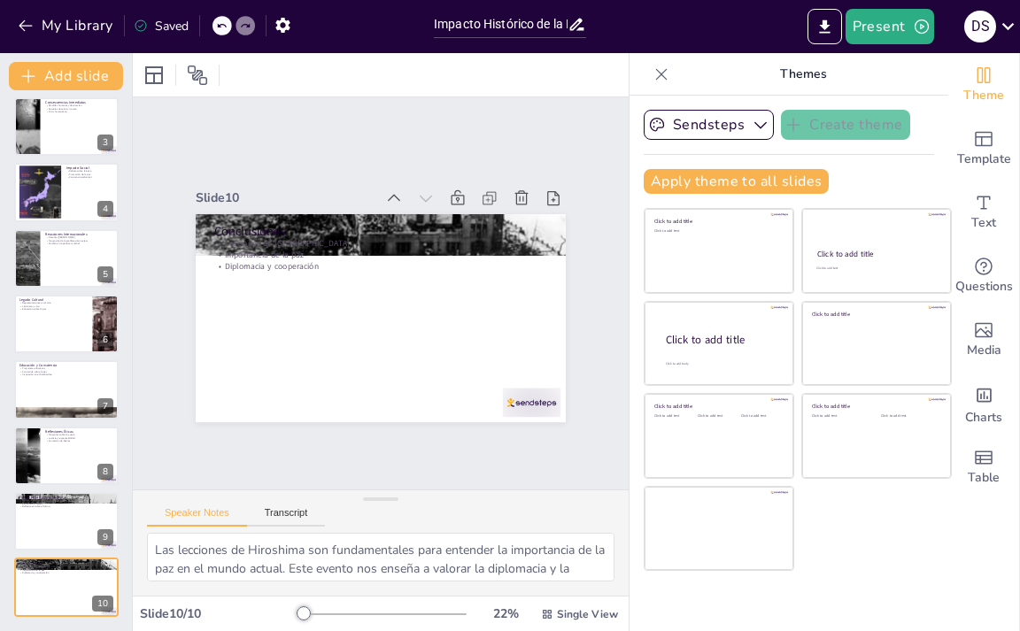
click at [85, 40] on div "My Library" at bounding box center [66, 26] width 107 height 29
click at [94, 30] on button "My Library" at bounding box center [66, 26] width 107 height 28
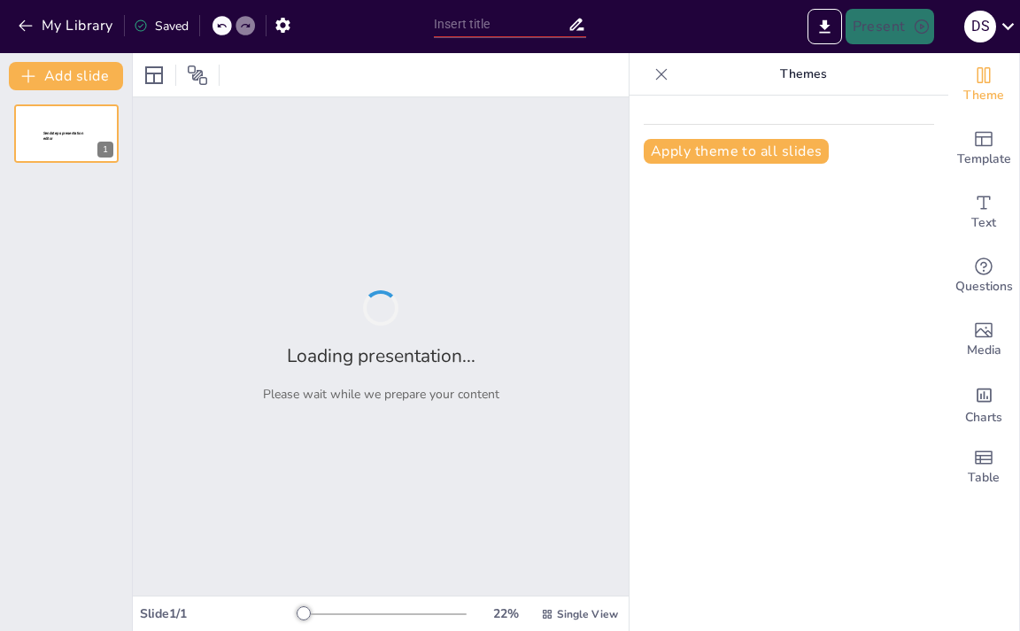
type input "Impacto Histórico de la Bomba de [GEOGRAPHIC_DATA]"
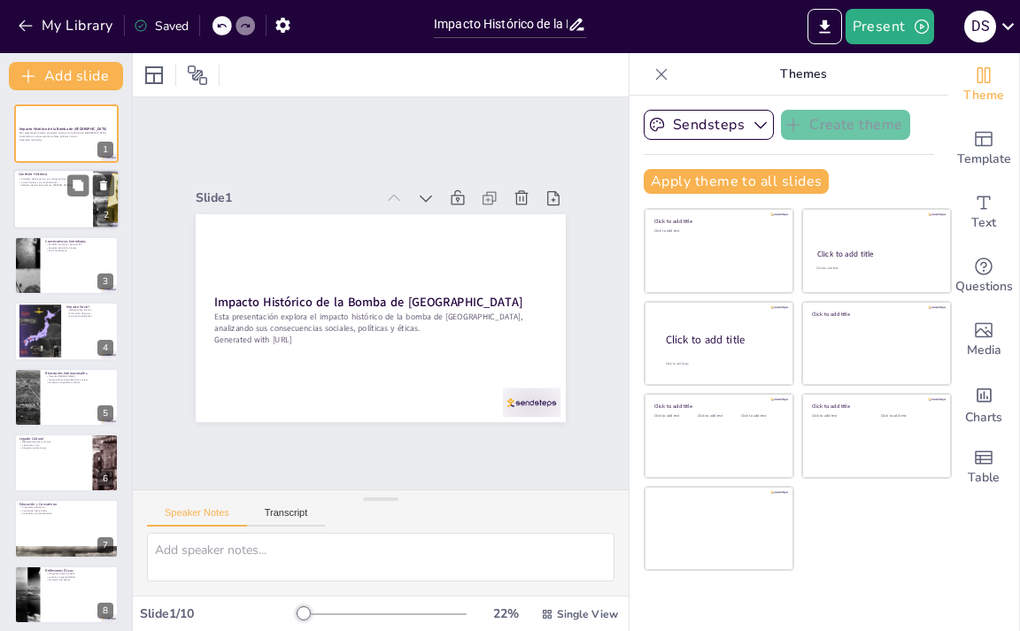
click at [75, 211] on div at bounding box center [66, 200] width 106 height 60
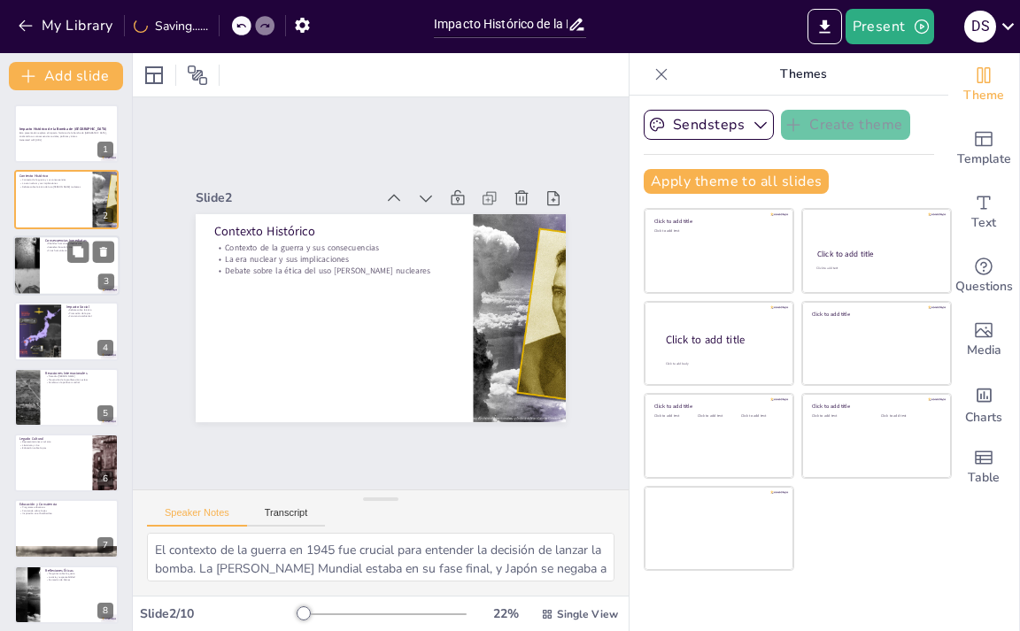
click at [59, 254] on div at bounding box center [66, 265] width 106 height 60
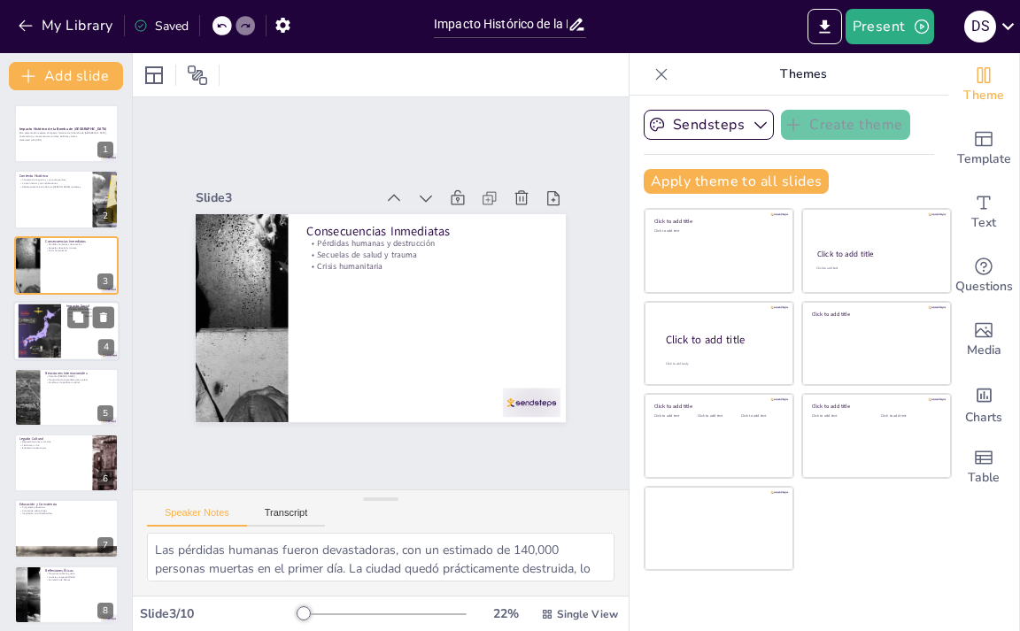
click at [58, 347] on div at bounding box center [40, 331] width 50 height 54
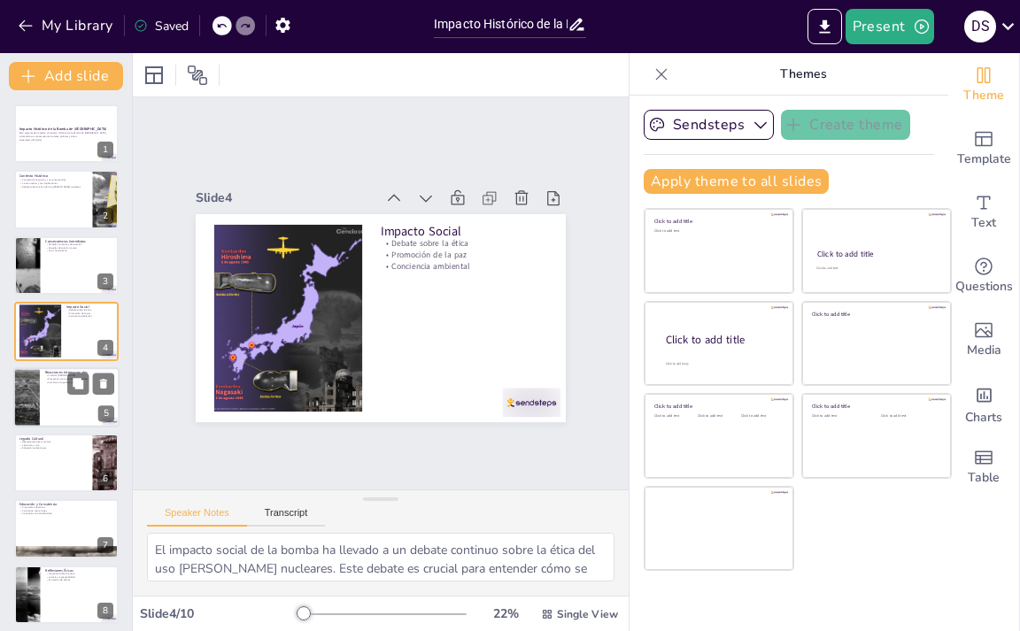
click at [55, 413] on div at bounding box center [66, 397] width 106 height 60
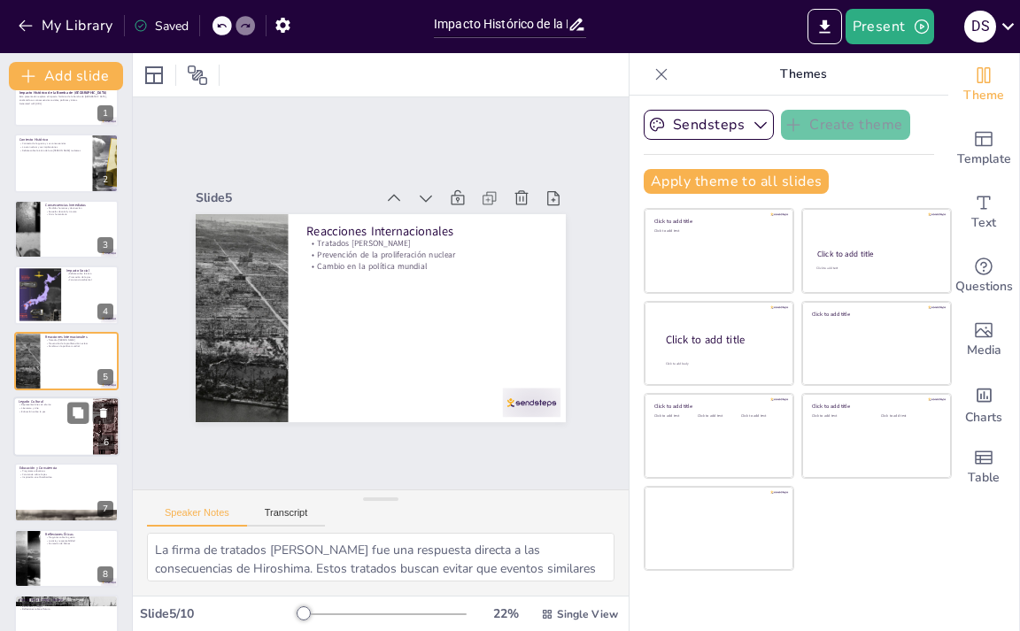
click at [51, 449] on div at bounding box center [66, 427] width 106 height 60
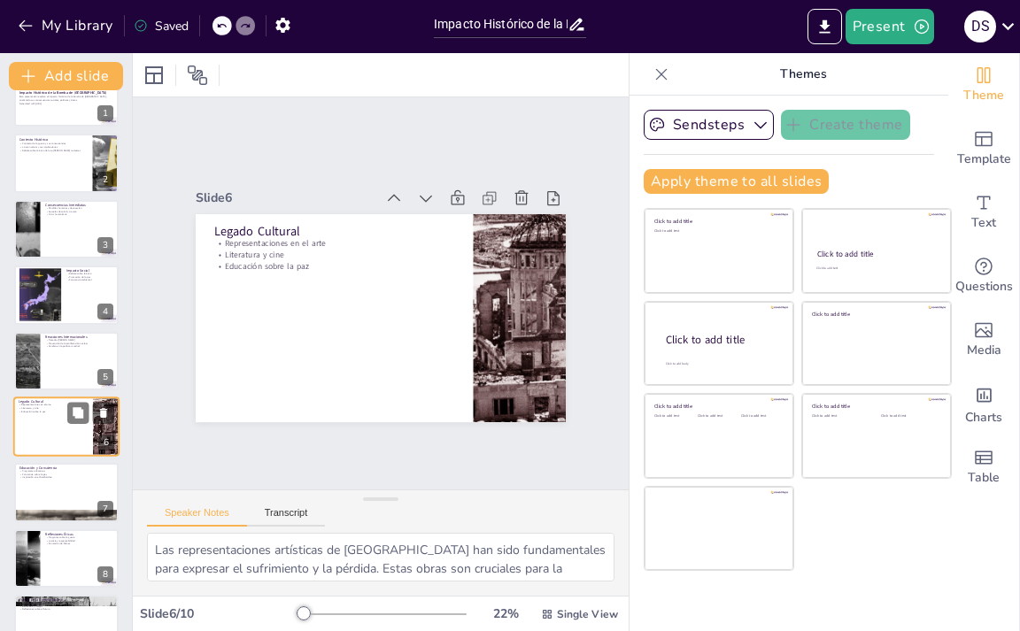
scroll to position [103, 0]
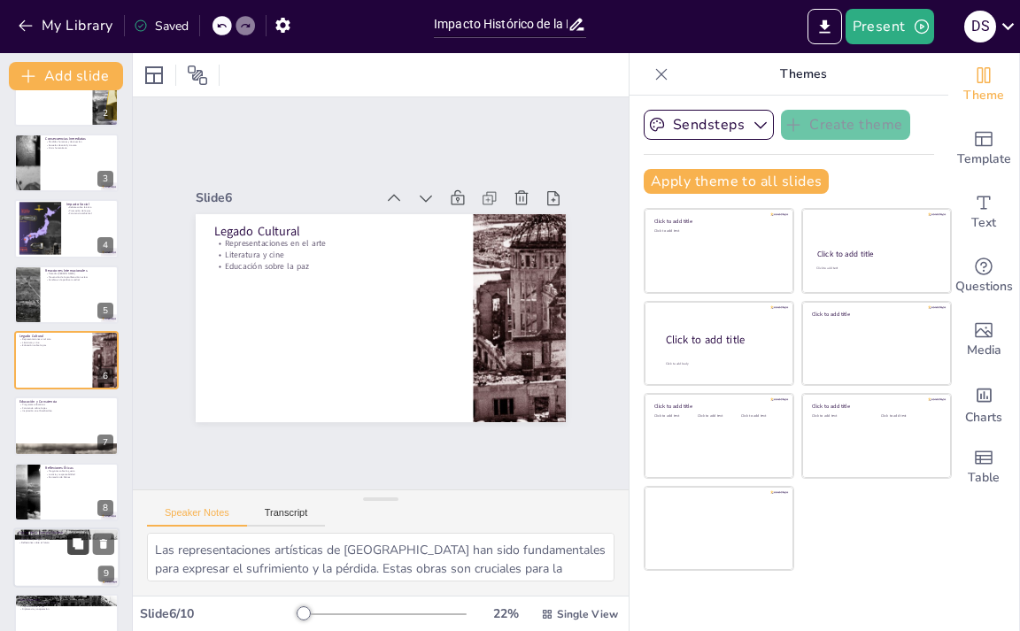
click at [81, 505] on div at bounding box center [66, 492] width 104 height 58
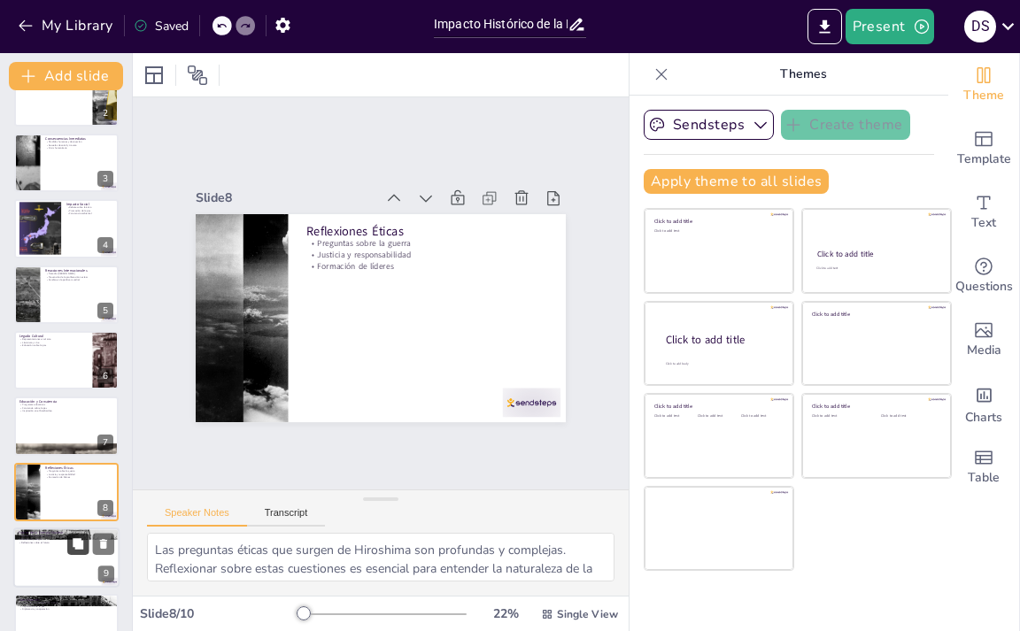
scroll to position [139, 0]
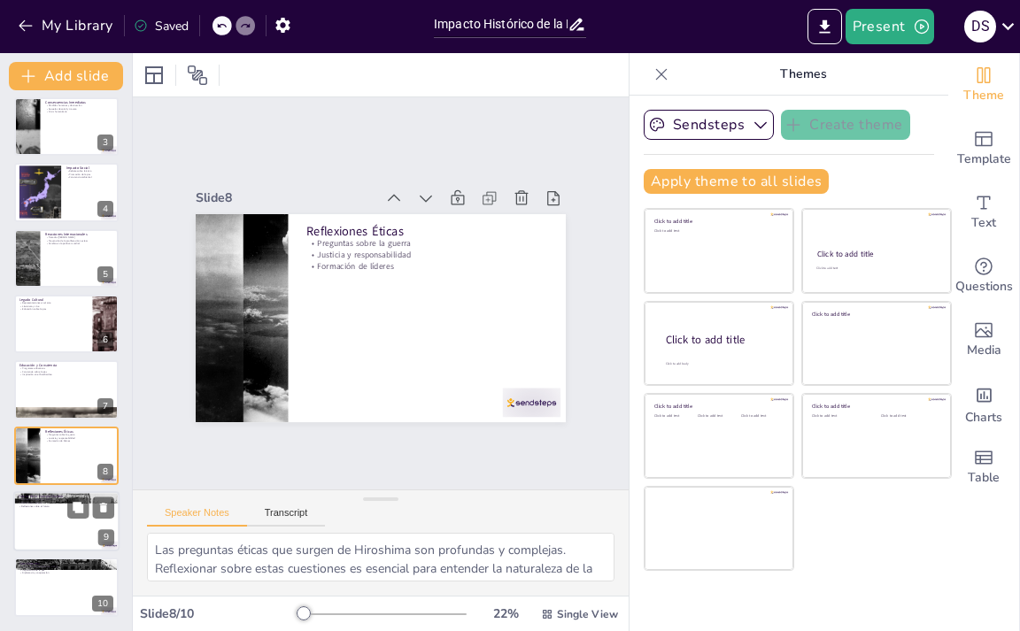
click at [35, 531] on div at bounding box center [66, 521] width 106 height 60
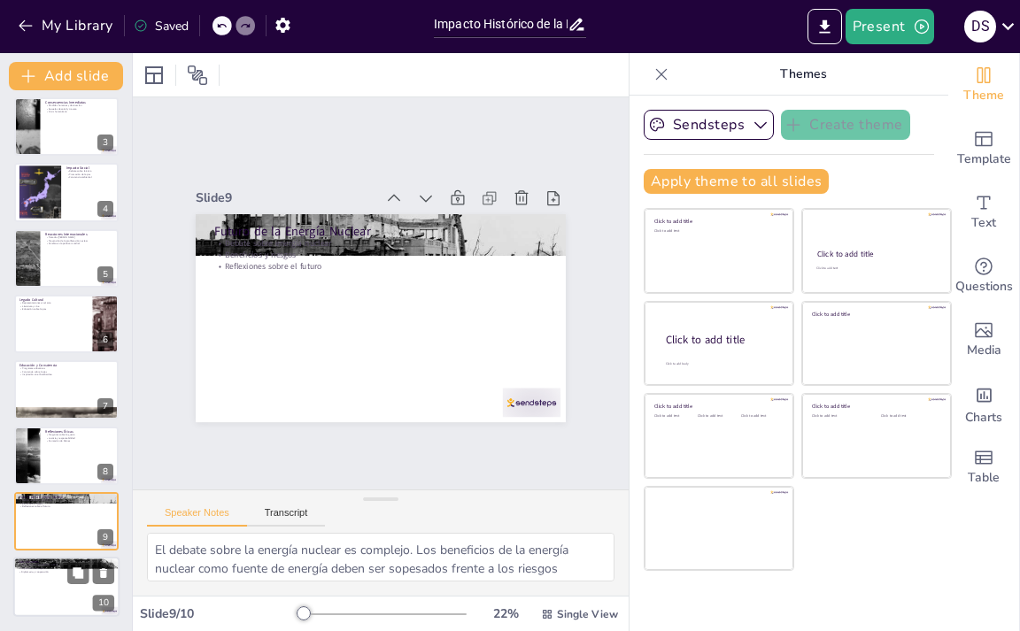
click at [38, 582] on div at bounding box center [66, 588] width 106 height 60
type textarea "Las lecciones de Hiroshima son fundamentales para entender la importancia de la…"
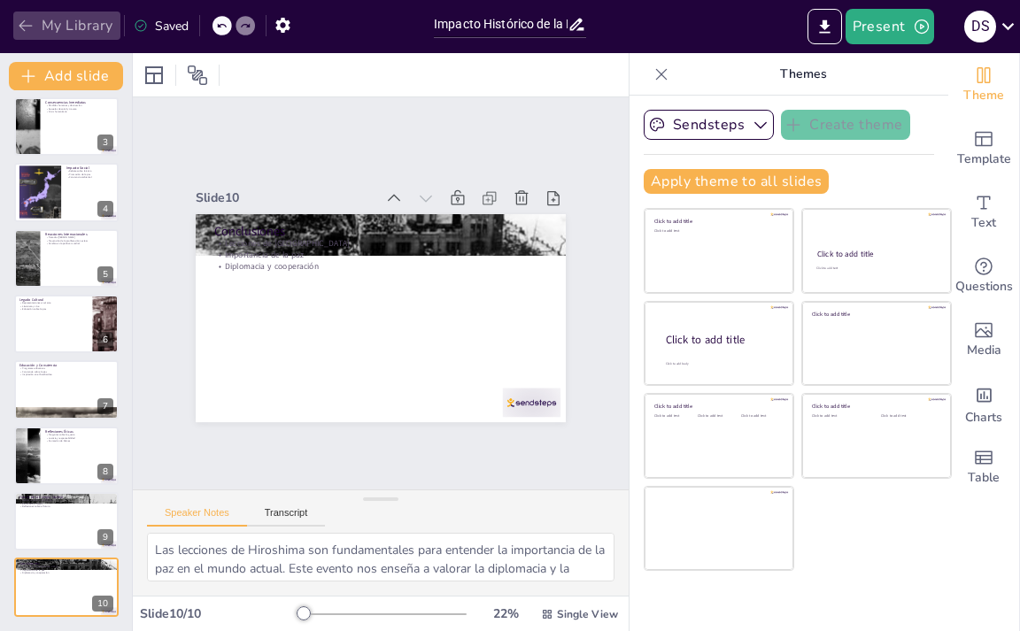
click at [68, 32] on button "My Library" at bounding box center [66, 26] width 107 height 28
